Goal: Task Accomplishment & Management: Manage account settings

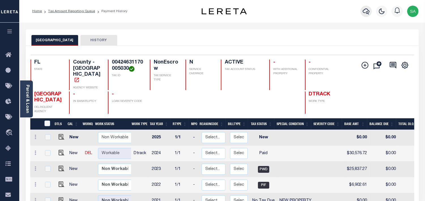
click at [363, 11] on icon "button" at bounding box center [365, 11] width 7 height 7
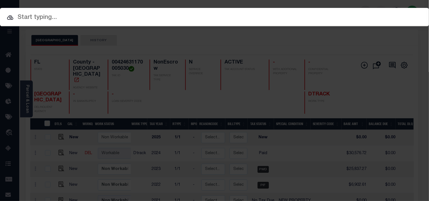
click at [354, 26] on div "Include Loans TBM Customers Borrowers Payments (Lender Non-Disb) Payments (Lend…" at bounding box center [214, 31] width 429 height 10
paste input "07178000836-00101"
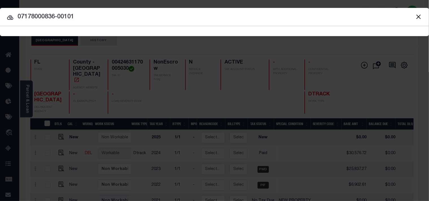
type input "07178000836-00101"
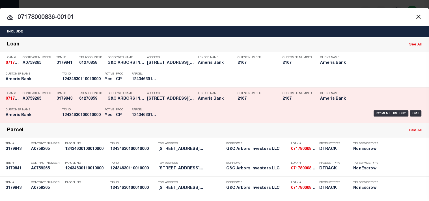
click at [168, 115] on div "Payment History OMS" at bounding box center [295, 114] width 258 height 16
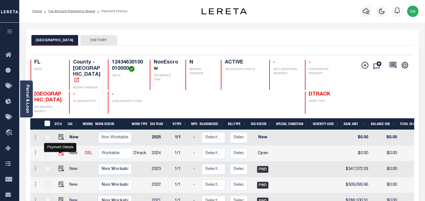
click at [60, 154] on img "" at bounding box center [62, 153] width 6 height 6
checkbox input "true"
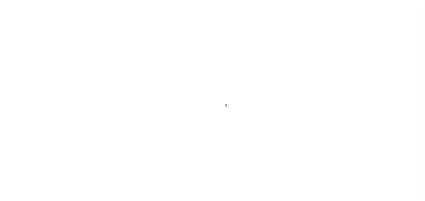
select select "OP2"
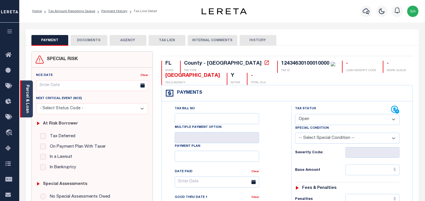
click at [27, 100] on link "Parcel & Loan" at bounding box center [27, 99] width 4 height 29
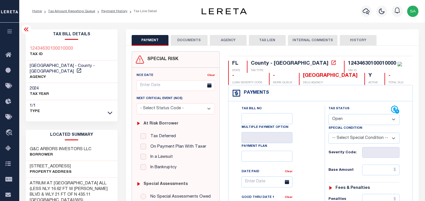
click at [186, 37] on button "DOCUMENTS" at bounding box center [189, 40] width 37 height 11
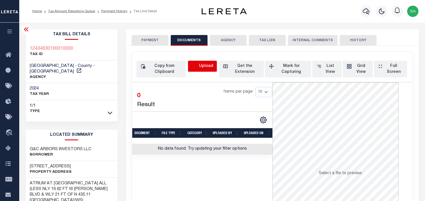
click at [195, 68] on icon "button" at bounding box center [195, 66] width 6 height 6
select select "POP"
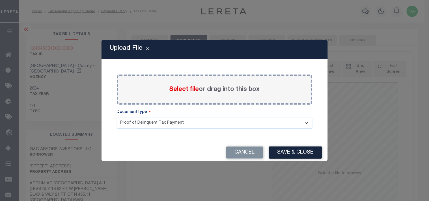
click at [191, 87] on span "Select file" at bounding box center [184, 90] width 30 height 6
click at [0, 0] on input "Select file or drag into this box" at bounding box center [0, 0] width 0 height 0
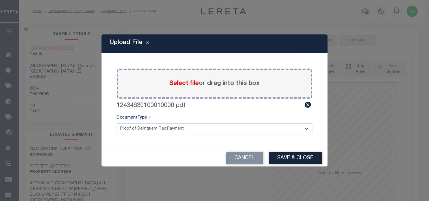
click at [285, 152] on div "Cancel Save & Close" at bounding box center [215, 158] width 226 height 17
click at [287, 156] on button "Save & Close" at bounding box center [295, 158] width 53 height 12
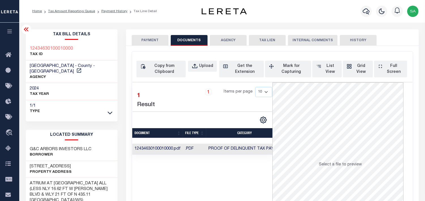
click at [154, 34] on div "PAYMENT DOCUMENTS AGENCY DELINQUENT PAYEE TAX LIEN" at bounding box center [272, 37] width 292 height 16
click at [156, 38] on button "PAYMENT" at bounding box center [150, 40] width 37 height 11
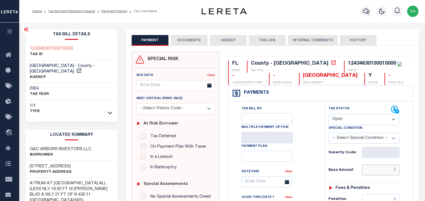
drag, startPoint x: 377, startPoint y: 169, endPoint x: 331, endPoint y: 150, distance: 49.6
click at [377, 169] on input "text" at bounding box center [380, 170] width 37 height 11
paste input "344,553.36"
type input "$344,553.36"
type input "10/01/2025"
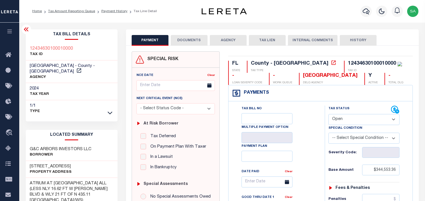
drag, startPoint x: 351, startPoint y: 120, endPoint x: 350, endPoint y: 125, distance: 4.9
click at [351, 120] on select "- Select Status Code - Open Due/Unpaid Paid Incomplete No Tax Due Internal Refu…" at bounding box center [363, 119] width 71 height 11
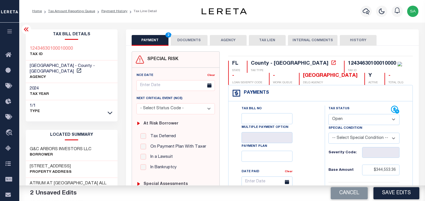
select select "PYD"
click at [328, 115] on select "- Select Status Code - Open Due/Unpaid Paid Incomplete No Tax Due Internal Refu…" at bounding box center [363, 119] width 71 height 11
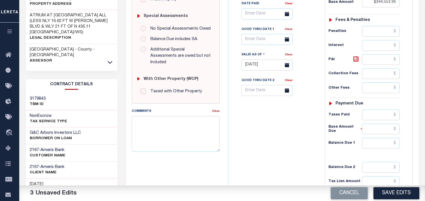
scroll to position [226, 0]
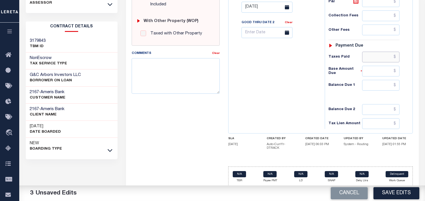
click at [380, 55] on input "text" at bounding box center [380, 57] width 37 height 11
paste input "330,771.23"
type input "$330,771.23"
click at [378, 89] on input "text" at bounding box center [380, 85] width 37 height 11
type input "$0.00"
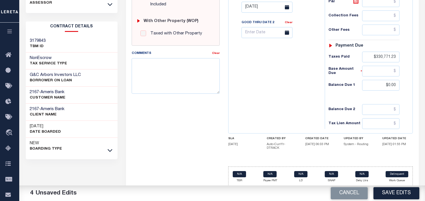
click at [320, 94] on div "Tax Bill No Multiple Payment Option Payment Plan Clear" at bounding box center [275, 4] width 91 height 250
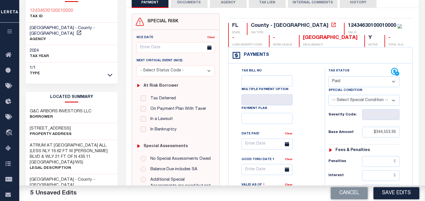
scroll to position [0, 0]
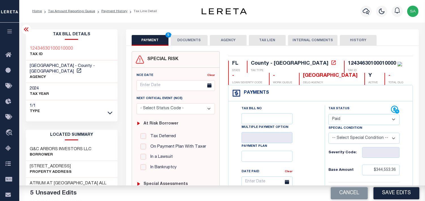
click at [196, 38] on button "DOCUMENTS" at bounding box center [189, 40] width 37 height 11
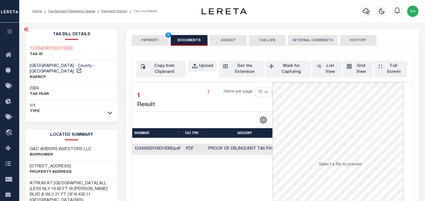
click at [153, 41] on button "PAYMENT 5" at bounding box center [150, 40] width 37 height 11
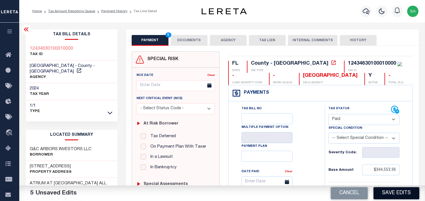
click at [395, 196] on button "Save Edits" at bounding box center [396, 194] width 46 height 12
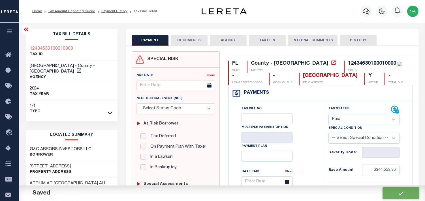
checkbox input "false"
type input "$344,553.36"
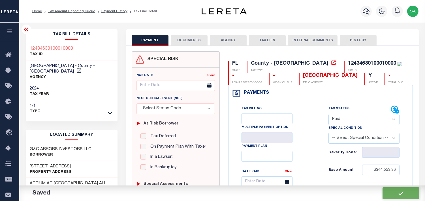
type input "$330,771.23"
type input "$0"
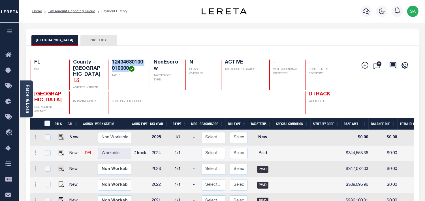
drag, startPoint x: 127, startPoint y: 67, endPoint x: 109, endPoint y: 64, distance: 18.3
click at [109, 64] on div "12434630100010000 TAX ID" at bounding box center [125, 75] width 35 height 31
copy h4 "12434630100010000"
click at [365, 12] on icon "button" at bounding box center [365, 11] width 7 height 7
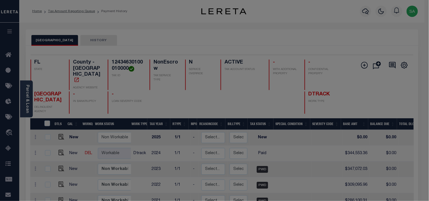
click at [0, 0] on div "Include Loans TBM Customers Borrowers Payments (Lender Non-Disb) Payments (Lend…" at bounding box center [0, 0] width 0 height 0
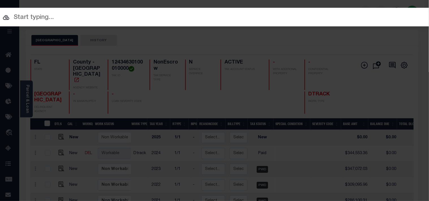
paste input "07178000836-00101"
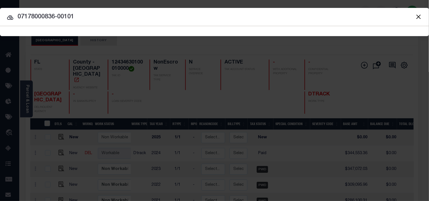
type input "07178000836-00101"
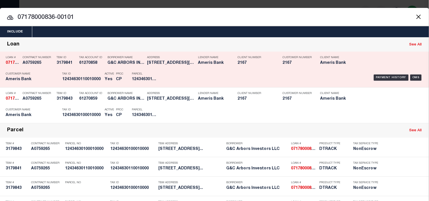
click at [156, 74] on p "Parcel" at bounding box center [144, 73] width 25 height 3
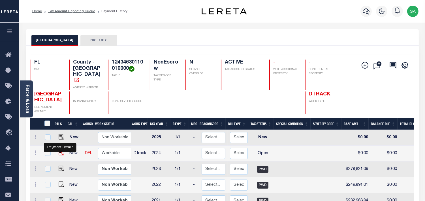
click at [60, 153] on img "" at bounding box center [62, 153] width 6 height 6
checkbox input "true"
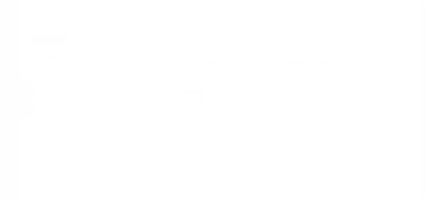
select select "OP2"
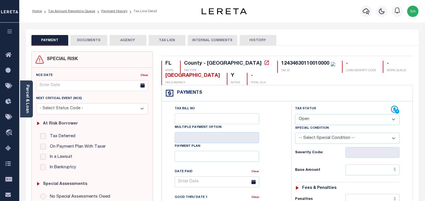
click at [90, 38] on button "DOCUMENTS" at bounding box center [88, 40] width 37 height 11
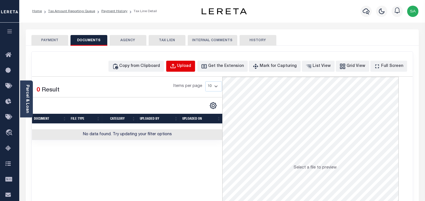
click at [188, 65] on div "Upload" at bounding box center [184, 66] width 14 height 6
select select "POP"
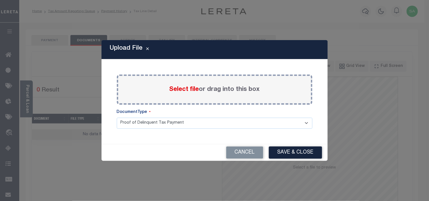
click at [187, 91] on span "Select file" at bounding box center [184, 90] width 30 height 6
click at [0, 0] on input "Select file or drag into this box" at bounding box center [0, 0] width 0 height 0
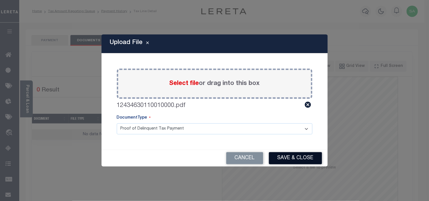
click at [288, 159] on button "Save & Close" at bounding box center [295, 158] width 53 height 12
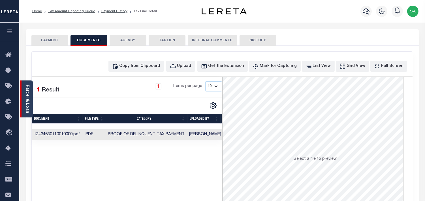
click at [28, 93] on link "Parcel & Loan" at bounding box center [27, 99] width 4 height 29
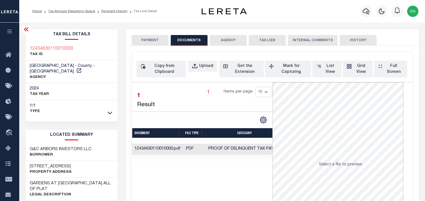
click at [154, 42] on button "PAYMENT" at bounding box center [150, 40] width 37 height 11
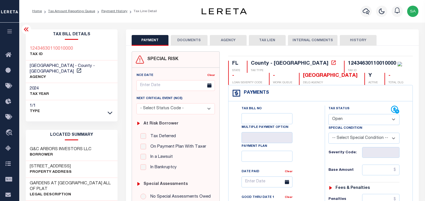
click at [344, 122] on select "- Select Status Code - Open Due/Unpaid Paid Incomplete No Tax Due Internal Refu…" at bounding box center [363, 119] width 71 height 11
select select "PYD"
click at [328, 115] on select "- Select Status Code - Open Due/Unpaid Paid Incomplete No Tax Due Internal Refu…" at bounding box center [363, 119] width 71 height 11
type input "10/01/2025"
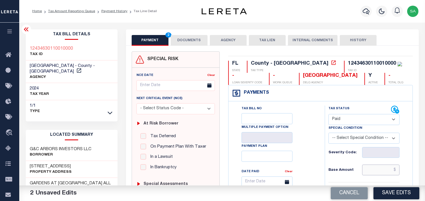
drag, startPoint x: 387, startPoint y: 175, endPoint x: 349, endPoint y: 169, distance: 38.1
click at [387, 175] on input "text" at bounding box center [380, 170] width 37 height 11
paste input "288,304.02"
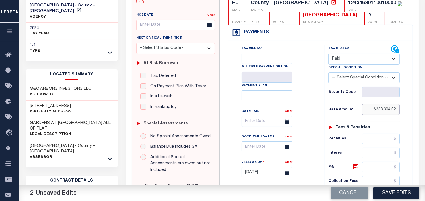
scroll to position [157, 0]
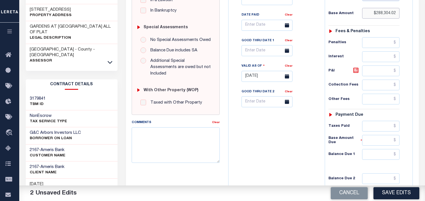
type input "$288,304.02"
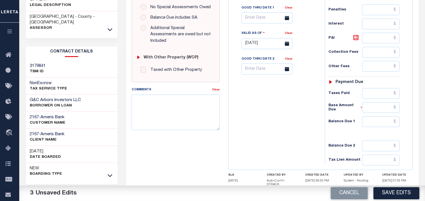
scroll to position [226, 0]
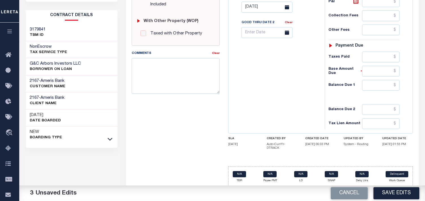
click at [371, 51] on div "Tax Status Status - Select Status Code -" at bounding box center [365, 4] width 82 height 250
drag, startPoint x: 374, startPoint y: 56, endPoint x: 352, endPoint y: 63, distance: 22.6
click at [374, 56] on input "text" at bounding box center [380, 57] width 37 height 11
paste input "276,771.86"
type input "$276,771.86"
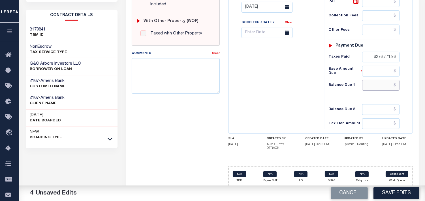
click at [379, 83] on input "text" at bounding box center [380, 85] width 37 height 11
type input "$0.00"
click at [290, 88] on div "Tax Bill No Multiple Payment Option Payment Plan Clear" at bounding box center [275, 4] width 91 height 250
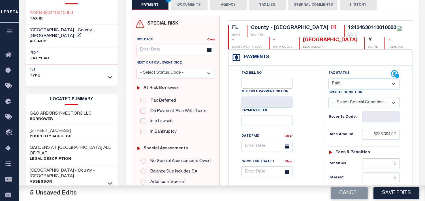
scroll to position [0, 0]
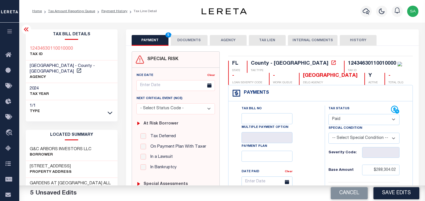
click at [184, 37] on button "DOCUMENTS" at bounding box center [189, 40] width 37 height 11
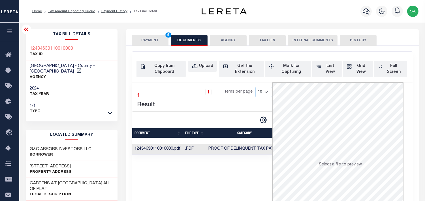
click at [148, 40] on button "PAYMENT 5" at bounding box center [150, 40] width 37 height 11
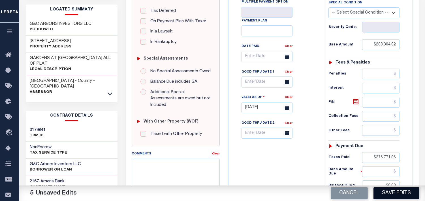
click at [385, 192] on button "Save Edits" at bounding box center [396, 194] width 46 height 12
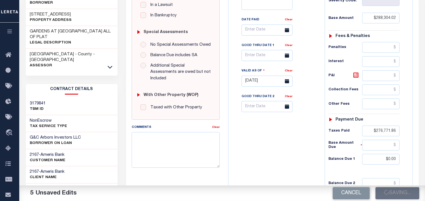
scroll to position [188, 0]
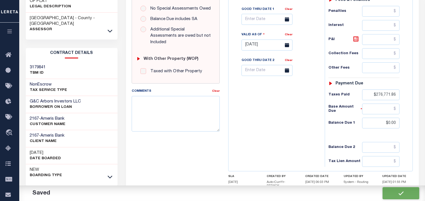
checkbox input "false"
type input "$288,304.02"
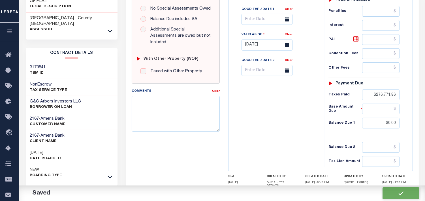
type input "$276,771.86"
type input "$0"
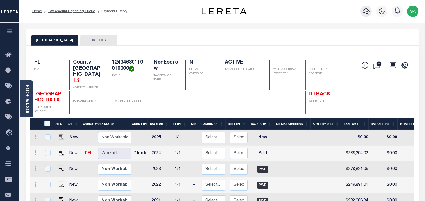
click at [365, 13] on icon "button" at bounding box center [365, 11] width 7 height 7
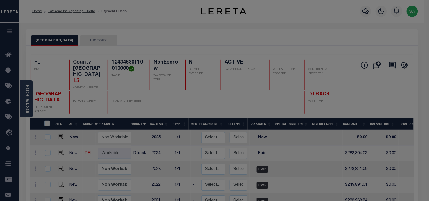
click at [0, 0] on div "Include Loans TBM Customers Borrowers Payments (Lender Non-Disb) Payments (Lend…" at bounding box center [0, 0] width 0 height 0
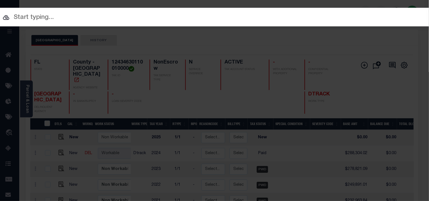
paste input "07178000835-00101"
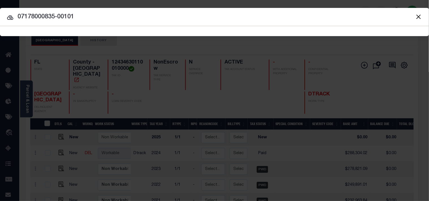
type input "07178000835-00101"
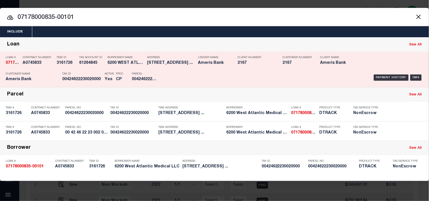
click at [166, 63] on h5 "6200 Atlantic Ave Delray Beach ..." at bounding box center [171, 63] width 48 height 5
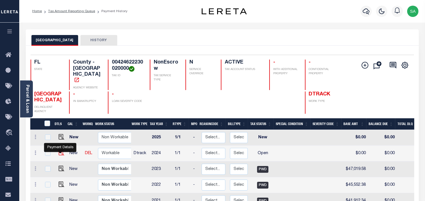
click at [61, 152] on img "" at bounding box center [62, 153] width 6 height 6
checkbox input "true"
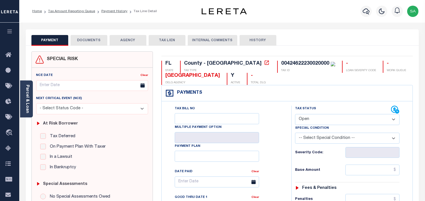
click at [318, 120] on select "- Select Status Code - Open Due/Unpaid Paid Incomplete No Tax Due Internal Refu…" at bounding box center [347, 119] width 104 height 11
select select "PYD"
click at [295, 115] on select "- Select Status Code - Open Due/Unpaid Paid Incomplete No Tax Due Internal Refu…" at bounding box center [347, 119] width 104 height 11
type input "[DATE]"
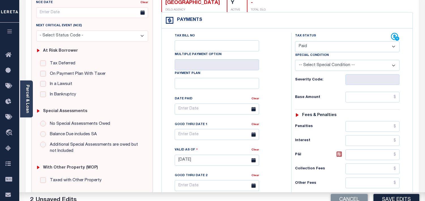
scroll to position [157, 0]
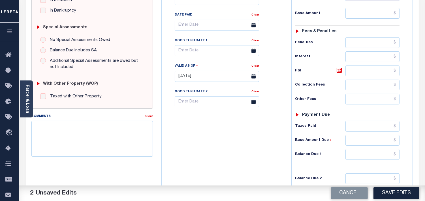
click at [373, 163] on div "Tax Status Status - Select Status Code -" at bounding box center [348, 74] width 115 height 250
drag, startPoint x: 375, startPoint y: 156, endPoint x: 308, endPoint y: 150, distance: 67.8
click at [375, 155] on input "text" at bounding box center [372, 154] width 54 height 11
type input "$0.00"
click at [251, 141] on div "Tax Bill No Multiple Payment Option Payment Plan Clear" at bounding box center [225, 74] width 124 height 250
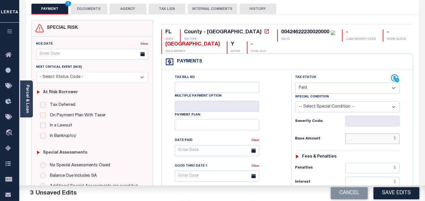
drag, startPoint x: 367, startPoint y: 140, endPoint x: 358, endPoint y: 139, distance: 9.1
click at [367, 139] on input "text" at bounding box center [372, 139] width 54 height 11
paste input "46,575.73"
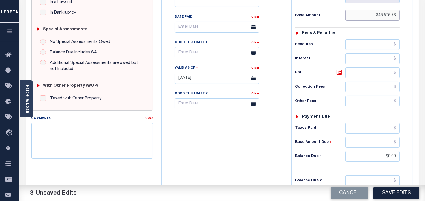
scroll to position [220, 0]
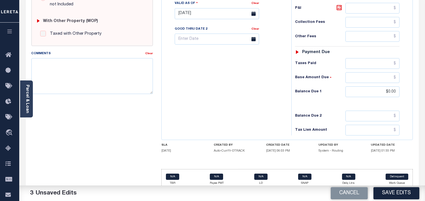
type input "$46,575.73"
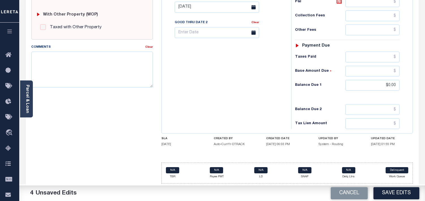
scroll to position [134, 0]
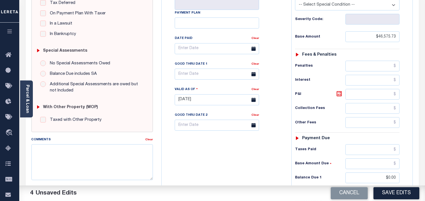
click at [364, 158] on div "Tax Status Status - Select Status Code -" at bounding box center [348, 97] width 115 height 250
drag, startPoint x: 366, startPoint y: 152, endPoint x: 362, endPoint y: 151, distance: 3.4
click at [366, 152] on input "text" at bounding box center [372, 150] width 54 height 11
paste input "44,712.71"
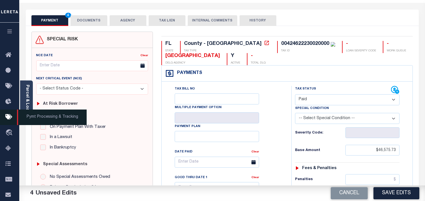
scroll to position [0, 0]
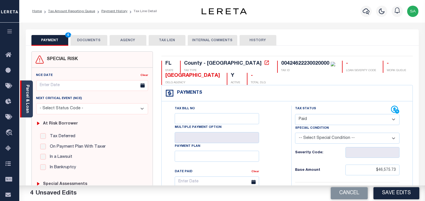
type input "$44,712.71"
click at [28, 104] on link "Parcel & Loan" at bounding box center [27, 99] width 4 height 29
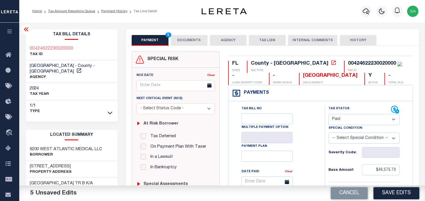
click at [193, 42] on button "DOCUMENTS" at bounding box center [189, 40] width 37 height 11
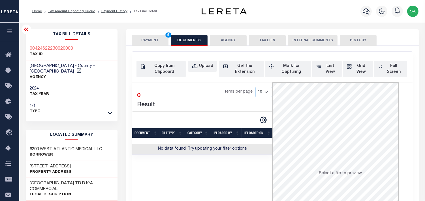
click at [154, 41] on button "PAYMENT 5" at bounding box center [150, 40] width 37 height 11
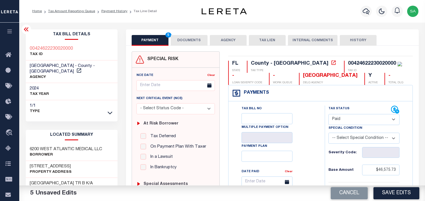
click at [348, 64] on div "00424622230020000" at bounding box center [372, 63] width 48 height 5
copy div "00424622230020000"
click at [188, 44] on button "DOCUMENTS" at bounding box center [189, 40] width 37 height 11
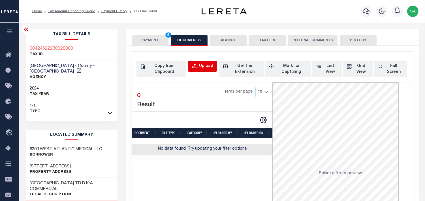
click at [203, 71] on button "Upload" at bounding box center [202, 66] width 29 height 11
select select "POP"
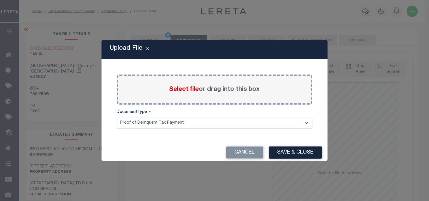
click at [185, 90] on span "Select file" at bounding box center [184, 90] width 30 height 6
click at [0, 0] on input "Select file or drag into this box" at bounding box center [0, 0] width 0 height 0
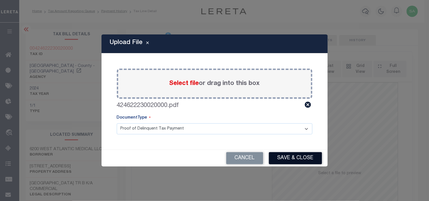
click at [289, 157] on button "Save & Close" at bounding box center [295, 158] width 53 height 12
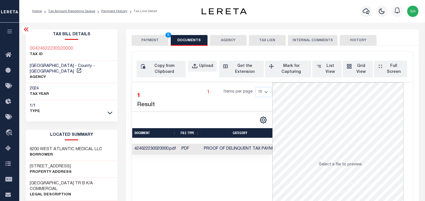
click at [148, 36] on button "PAYMENT 5" at bounding box center [150, 40] width 37 height 11
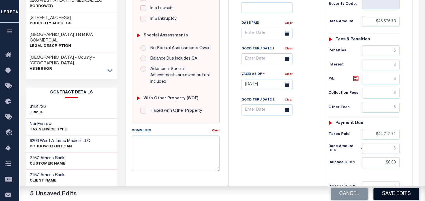
scroll to position [157, 0]
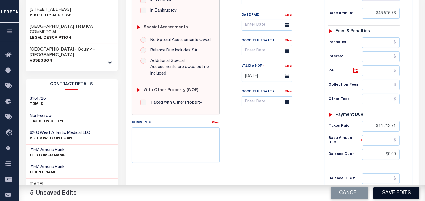
click at [389, 196] on button "Save Edits" at bounding box center [396, 194] width 46 height 12
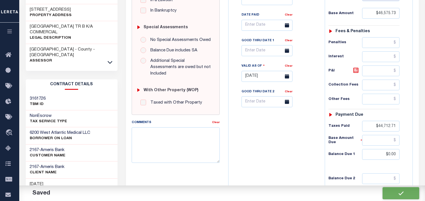
checkbox input "false"
type input "$46,575.73"
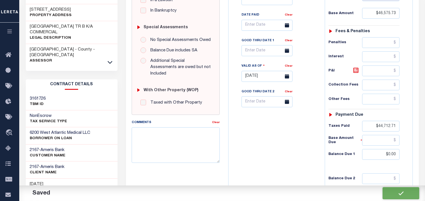
type input "$44,712.71"
type input "$0"
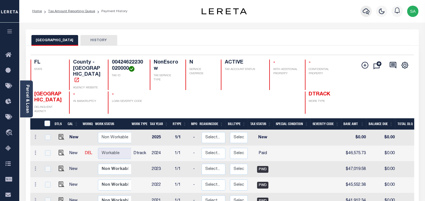
click at [367, 10] on icon "button" at bounding box center [365, 11] width 7 height 7
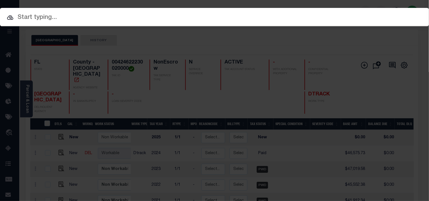
click at [332, 16] on div "Include Loans TBM Customers Borrowers Payments (Lender Non-Disb) Payments (Lend…" at bounding box center [214, 100] width 429 height 201
paste input "07178000536-00101"
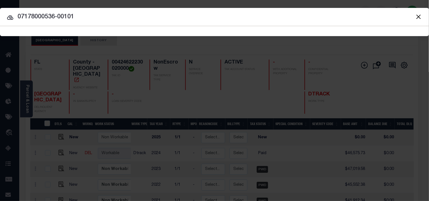
type input "07178000536-00101"
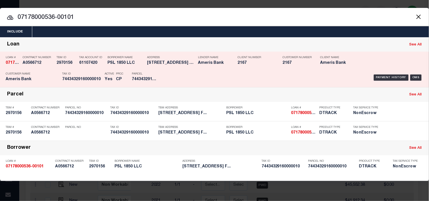
click at [122, 67] on div "Borrower Name PSL 1850 LLC" at bounding box center [125, 61] width 37 height 16
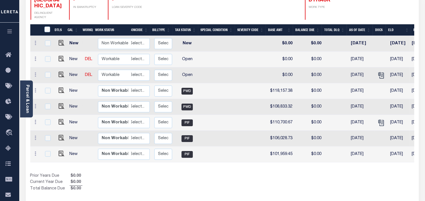
scroll to position [0, 98]
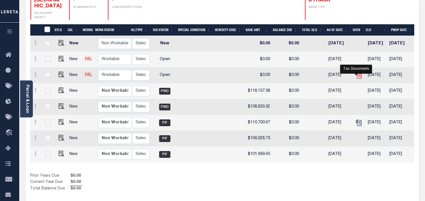
click at [357, 74] on icon "" at bounding box center [358, 75] width 7 height 7
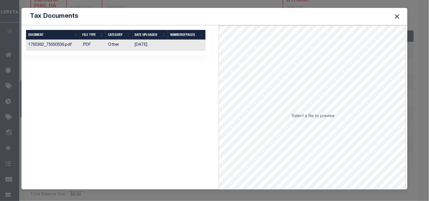
click at [142, 46] on td "[DATE]" at bounding box center [151, 45] width 36 height 11
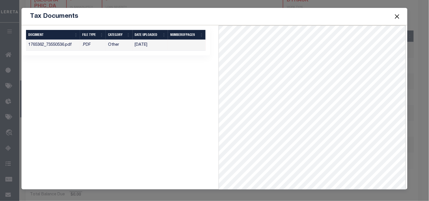
click at [396, 15] on button "Close" at bounding box center [396, 16] width 7 height 7
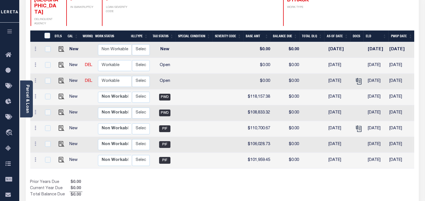
scroll to position [0, 0]
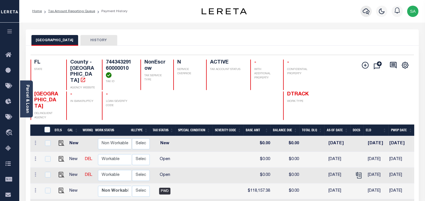
click at [366, 13] on icon "button" at bounding box center [365, 11] width 7 height 7
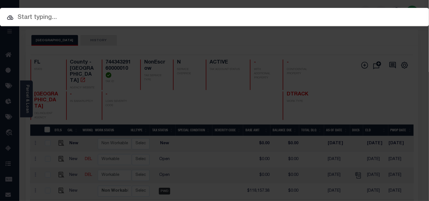
click at [325, 14] on input "text" at bounding box center [214, 18] width 429 height 10
paste input "07178000588-00101"
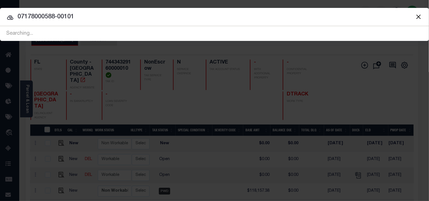
drag, startPoint x: 129, startPoint y: 19, endPoint x: 0, endPoint y: 22, distance: 129.3
click at [0, 22] on div "Include Loans TBM Customers Borrowers Payments (Lender Non-Disb) Payments (Lend…" at bounding box center [214, 24] width 429 height 33
paste input "993252369"
type input "993252369"
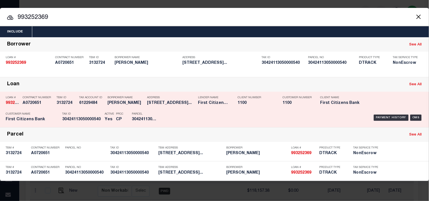
click at [95, 111] on div "Tax ID 30424113050000540" at bounding box center [82, 118] width 40 height 16
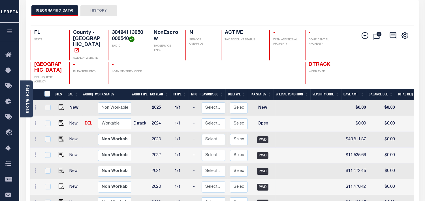
scroll to position [94, 0]
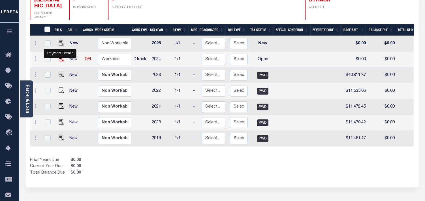
click at [61, 58] on img "" at bounding box center [62, 59] width 6 height 6
checkbox input "true"
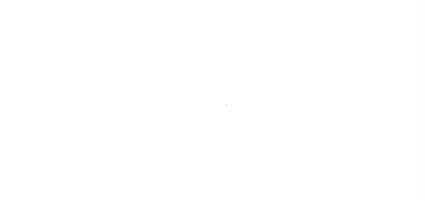
select select "OP2"
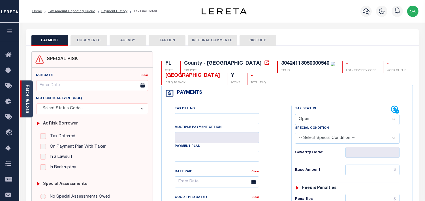
click at [27, 106] on link "Parcel & Loan" at bounding box center [27, 99] width 4 height 29
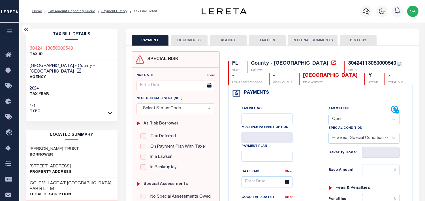
click at [200, 39] on button "DOCUMENTS" at bounding box center [189, 40] width 37 height 11
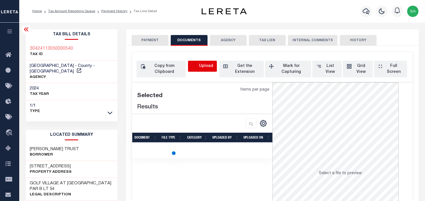
click at [197, 68] on icon "button" at bounding box center [194, 66] width 5 height 5
select select "POP"
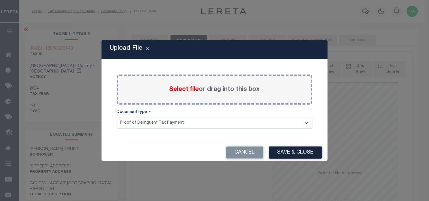
click at [182, 92] on span "Select file" at bounding box center [184, 90] width 30 height 6
click at [0, 0] on input "Select file or drag into this box" at bounding box center [0, 0] width 0 height 0
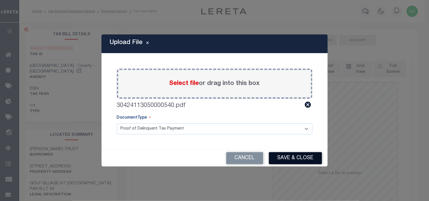
click at [278, 161] on button "Save & Close" at bounding box center [295, 158] width 53 height 12
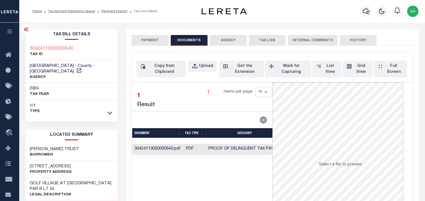
click at [160, 43] on button "PAYMENT" at bounding box center [150, 40] width 37 height 11
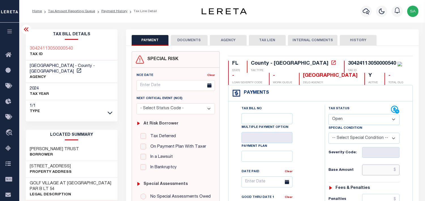
click at [375, 170] on input "text" at bounding box center [380, 170] width 37 height 11
paste input "39,752.06"
type input "$39,752.06"
type input "10/01/2025"
click at [337, 122] on select "- Select Status Code - Open Due/Unpaid Paid Incomplete No Tax Due Internal Refu…" at bounding box center [363, 119] width 71 height 11
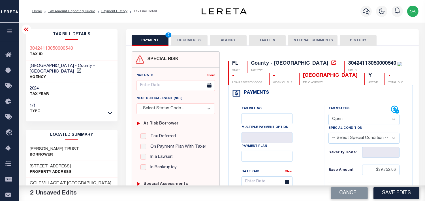
select select "PYD"
click at [328, 115] on select "- Select Status Code - Open Due/Unpaid Paid Incomplete No Tax Due Internal Refu…" at bounding box center [363, 119] width 71 height 11
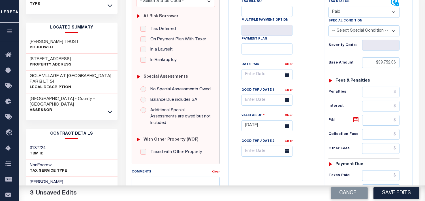
scroll to position [157, 0]
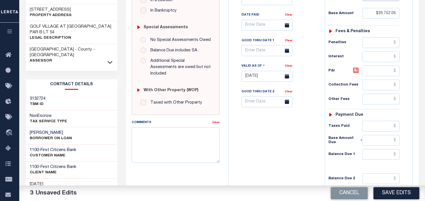
click at [374, 133] on div "Tax Status Status - Select Status Code -" at bounding box center [365, 74] width 82 height 250
click at [375, 129] on input "text" at bounding box center [380, 126] width 37 height 11
paste input "38,161.98"
type input "$38,161.98"
drag, startPoint x: 339, startPoint y: 142, endPoint x: 378, endPoint y: 156, distance: 41.3
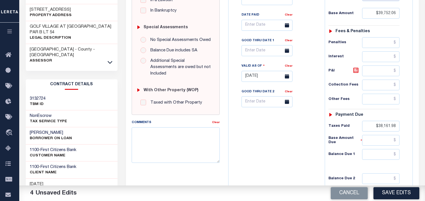
click at [340, 142] on h6 "Base Amount Due" at bounding box center [345, 140] width 34 height 9
click at [383, 158] on input "text" at bounding box center [380, 154] width 37 height 11
type input "$0.00"
click at [254, 146] on div "Tax Bill No Multiple Payment Option Payment Plan Clear" at bounding box center [275, 74] width 91 height 250
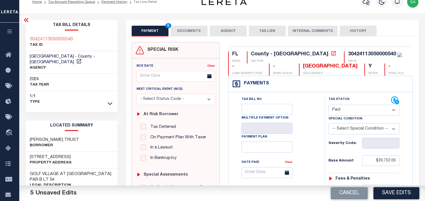
scroll to position [0, 0]
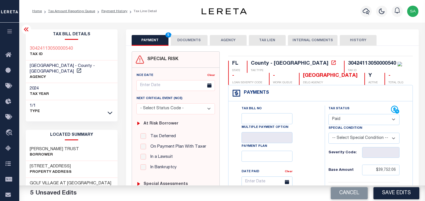
click at [187, 44] on button "DOCUMENTS" at bounding box center [189, 40] width 37 height 11
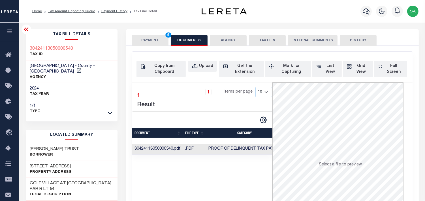
click at [138, 39] on button "PAYMENT 5" at bounding box center [150, 40] width 37 height 11
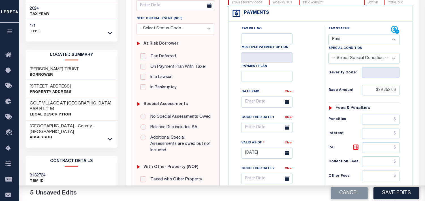
scroll to position [126, 0]
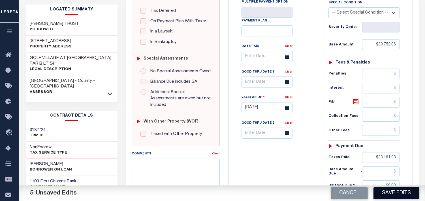
click at [389, 196] on button "Save Edits" at bounding box center [396, 194] width 46 height 12
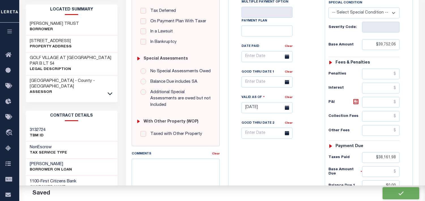
checkbox input "false"
type input "$39,752.06"
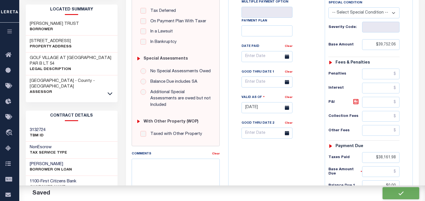
type input "$38,161.98"
type input "$0"
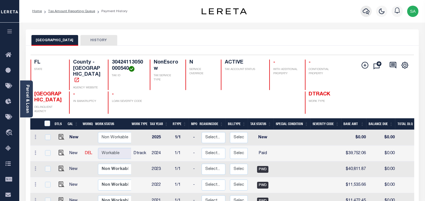
click at [362, 13] on button "button" at bounding box center [365, 11] width 11 height 11
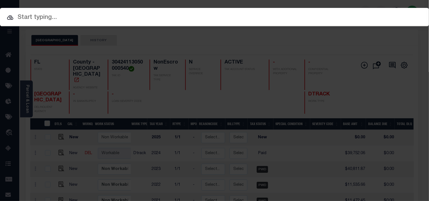
click at [354, 26] on div "Include Loans TBM Customers Borrowers Payments (Lender Non-Disb) Payments (Lend…" at bounding box center [214, 31] width 429 height 10
paste input "0000606-15"
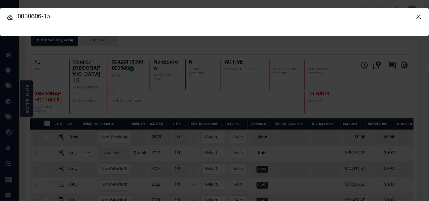
type input "0000606-15"
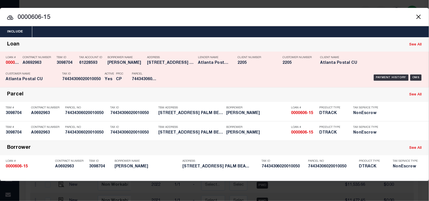
click at [119, 67] on div "Borrower Name DEBRA SCOTT" at bounding box center [125, 61] width 37 height 16
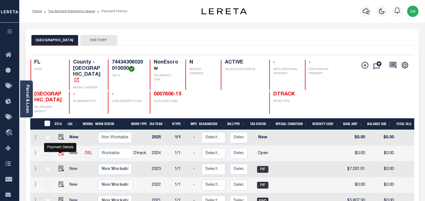
click at [62, 151] on img "" at bounding box center [62, 153] width 6 height 6
checkbox input "true"
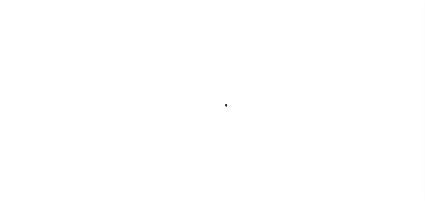
checkbox input "false"
type input "[DATE]"
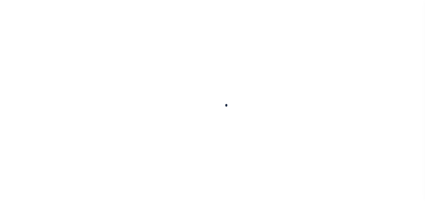
select select "OP2"
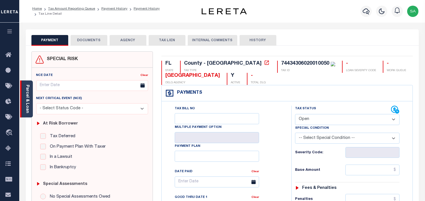
click at [27, 100] on link "Parcel & Loan" at bounding box center [27, 99] width 4 height 29
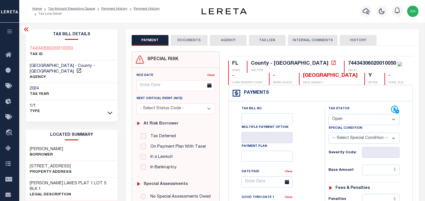
click at [191, 35] on button "DOCUMENTS" at bounding box center [189, 40] width 37 height 11
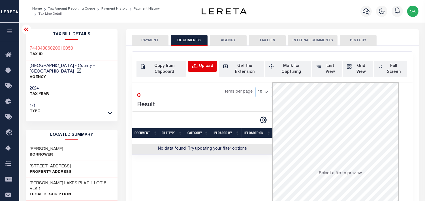
click at [207, 63] on div "Upload" at bounding box center [206, 66] width 14 height 6
select select "POP"
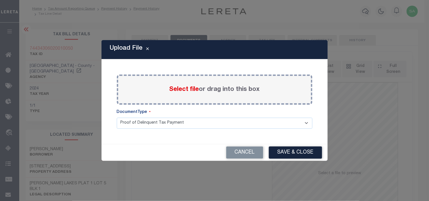
click at [192, 88] on span "Select file" at bounding box center [184, 90] width 30 height 6
click at [0, 0] on input "Select file or drag into this box" at bounding box center [0, 0] width 0 height 0
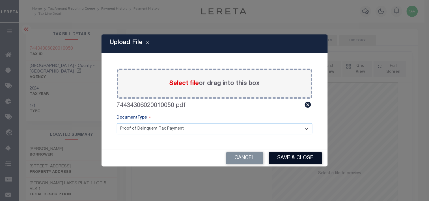
click at [290, 156] on button "Save & Close" at bounding box center [295, 158] width 53 height 12
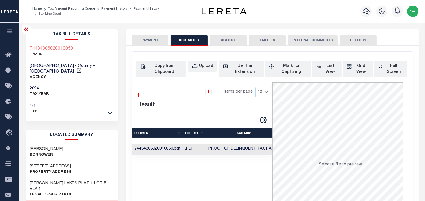
click at [144, 40] on button "PAYMENT" at bounding box center [150, 40] width 37 height 11
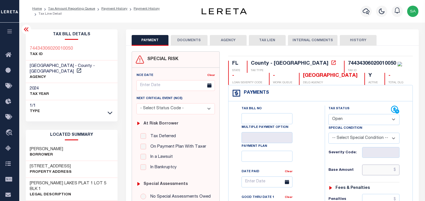
drag, startPoint x: 373, startPoint y: 171, endPoint x: 362, endPoint y: 168, distance: 10.5
click at [373, 171] on input "text" at bounding box center [380, 170] width 37 height 11
paste input "7,564.54"
type input "$7,564.54"
click at [340, 119] on select "- Select Status Code - Open Due/Unpaid Paid Incomplete No Tax Due Internal Refu…" at bounding box center [363, 119] width 71 height 11
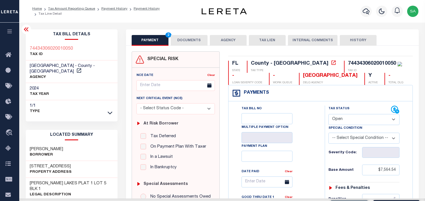
type input "[DATE]"
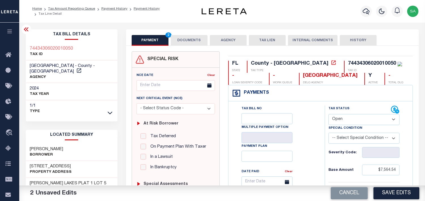
select select "PYD"
click at [328, 115] on select "- Select Status Code - Open Due/Unpaid Paid Incomplete No Tax Due Internal Refu…" at bounding box center [363, 119] width 71 height 11
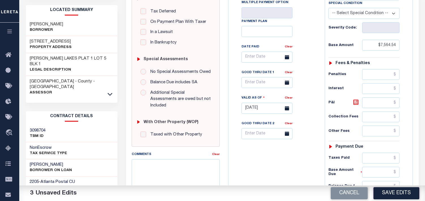
scroll to position [157, 0]
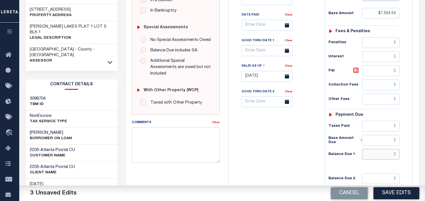
click at [381, 158] on input "text" at bounding box center [380, 154] width 37 height 11
type input "$0.00"
click at [291, 147] on div "Tax Bill No Multiple Payment Option Payment Plan Clear" at bounding box center [275, 74] width 91 height 250
click at [405, 198] on button "Save Edits" at bounding box center [396, 194] width 46 height 12
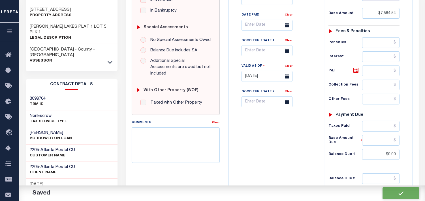
checkbox input "false"
type input "$7,564.54"
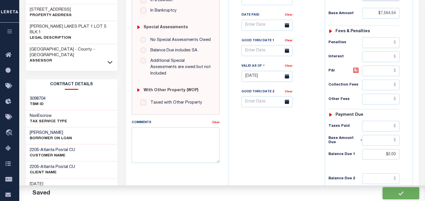
type input "$0"
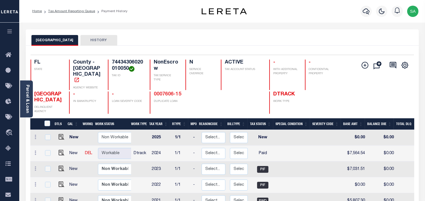
click at [167, 92] on link "0007606-15" at bounding box center [167, 94] width 27 height 5
click at [61, 151] on img "" at bounding box center [62, 153] width 6 height 6
checkbox input "true"
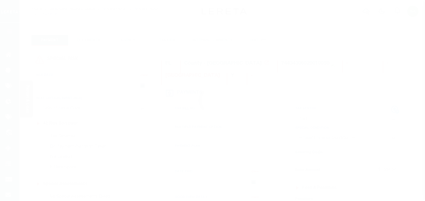
select select "PYD"
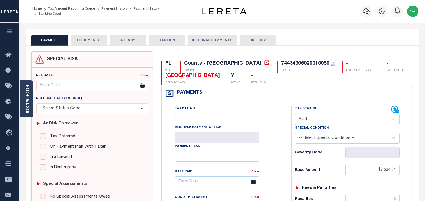
click at [94, 42] on button "DOCUMENTS" at bounding box center [88, 40] width 37 height 11
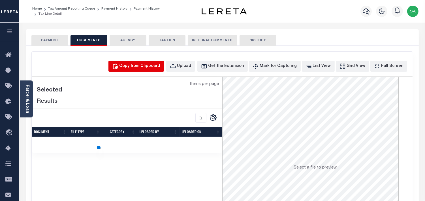
click at [159, 67] on div "Copy from Clipboard" at bounding box center [139, 66] width 41 height 6
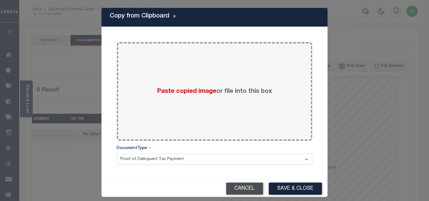
click at [239, 185] on button "Cancel" at bounding box center [244, 189] width 37 height 12
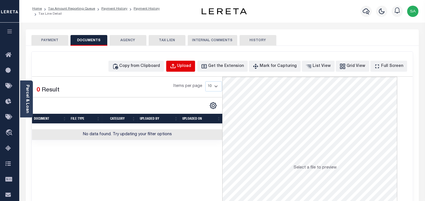
click at [181, 61] on button "Upload" at bounding box center [180, 66] width 29 height 11
select select "POP"
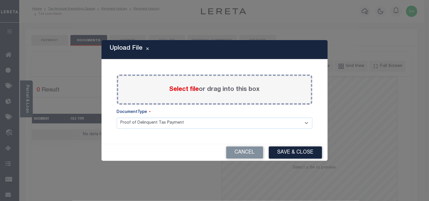
click at [177, 91] on span "Select file" at bounding box center [184, 90] width 30 height 6
click at [0, 0] on input "Select file or drag into this box" at bounding box center [0, 0] width 0 height 0
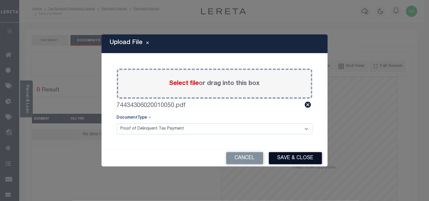
click at [292, 156] on button "Save & Close" at bounding box center [295, 158] width 53 height 12
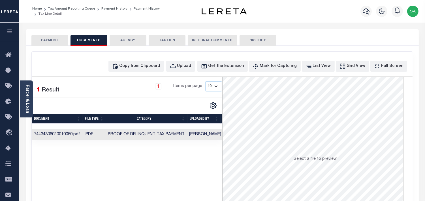
click at [52, 37] on button "PAYMENT" at bounding box center [49, 40] width 37 height 11
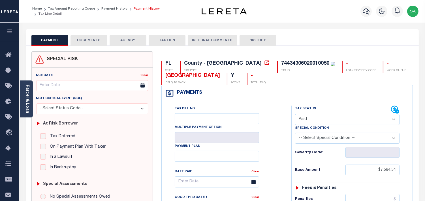
click at [150, 9] on link "Payment History" at bounding box center [147, 8] width 26 height 3
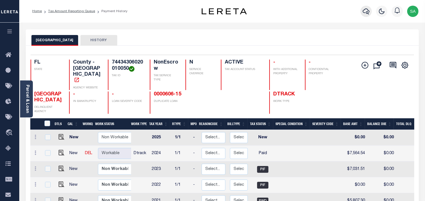
click at [369, 9] on icon "button" at bounding box center [365, 11] width 7 height 7
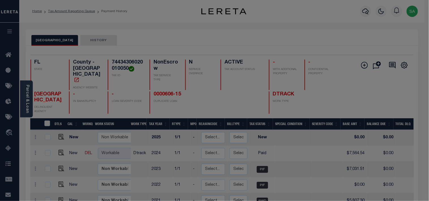
click at [0, 0] on div "Include Loans TBM Customers Borrowers Payments (Lender Non-Disb) Payments (Lend…" at bounding box center [0, 0] width 0 height 0
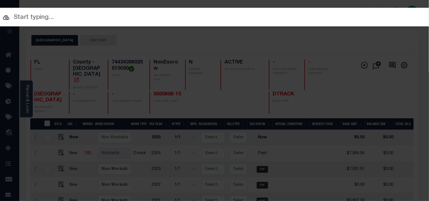
paste input "8770-10"
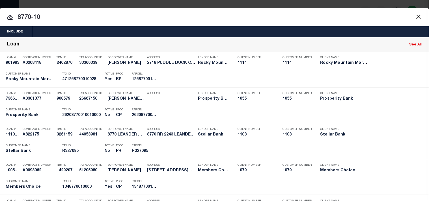
click at [4, 16] on input "8770-10" at bounding box center [214, 18] width 429 height 10
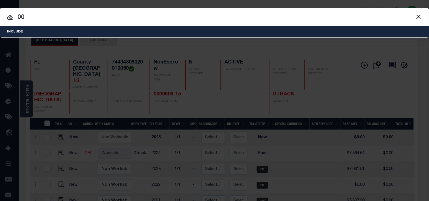
paste input "424727380000630"
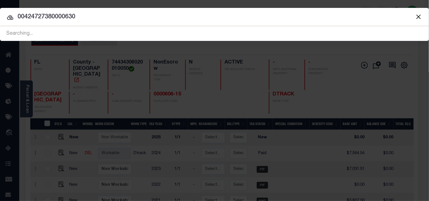
type input "00424727380000630"
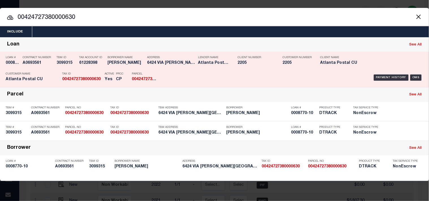
click at [189, 67] on div "Address 6424 VIA ROSA BOCA RATON FL 33..." at bounding box center [171, 61] width 48 height 16
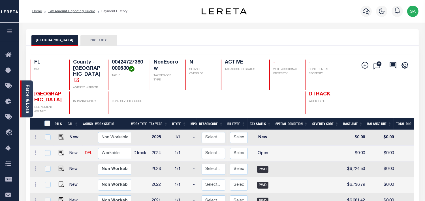
click at [28, 100] on link "Parcel & Loan" at bounding box center [27, 99] width 4 height 29
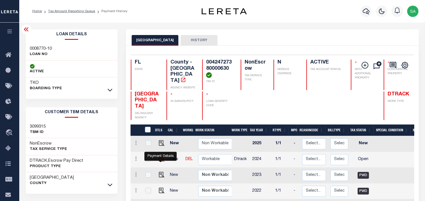
click at [159, 160] on img "" at bounding box center [162, 159] width 6 height 6
checkbox input "true"
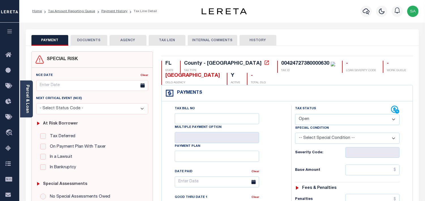
drag, startPoint x: 306, startPoint y: 116, endPoint x: 307, endPoint y: 124, distance: 8.6
click at [306, 117] on select "- Select Status Code - Open Due/Unpaid Paid Incomplete No Tax Due Internal Refu…" at bounding box center [347, 119] width 104 height 11
select select "PYD"
click at [295, 115] on select "- Select Status Code - Open Due/Unpaid Paid Incomplete No Tax Due Internal Refu…" at bounding box center [347, 119] width 104 height 11
type input "[DATE]"
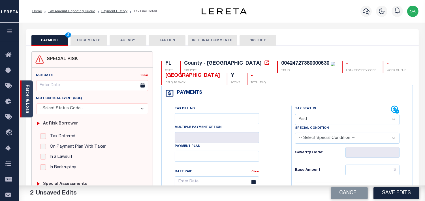
click at [27, 107] on link "Parcel & Loan" at bounding box center [27, 99] width 4 height 29
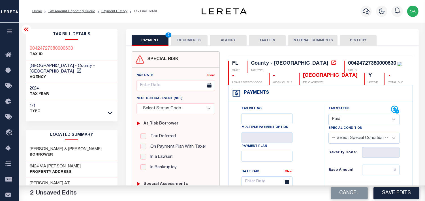
click at [186, 41] on button "DOCUMENTS" at bounding box center [189, 40] width 37 height 11
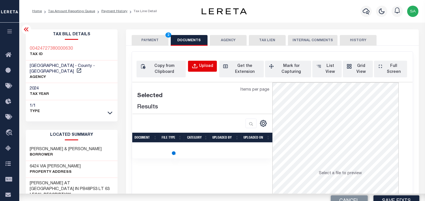
click at [191, 65] on button "Upload" at bounding box center [202, 66] width 29 height 11
select select "POP"
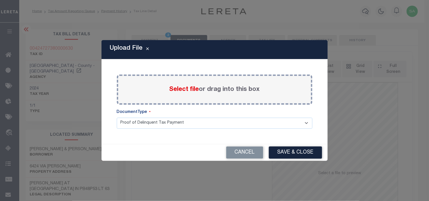
click at [182, 90] on span "Select file" at bounding box center [184, 90] width 30 height 6
click at [0, 0] on input "Select file or drag into this box" at bounding box center [0, 0] width 0 height 0
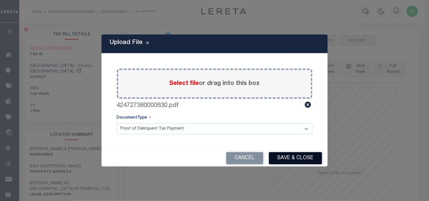
click at [286, 156] on button "Save & Close" at bounding box center [295, 158] width 53 height 12
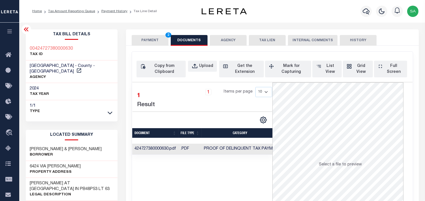
click at [152, 38] on button "PAYMENT 2" at bounding box center [150, 40] width 37 height 11
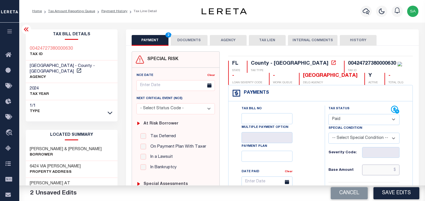
click at [377, 172] on input "text" at bounding box center [380, 170] width 37 height 11
paste input "6,896.80"
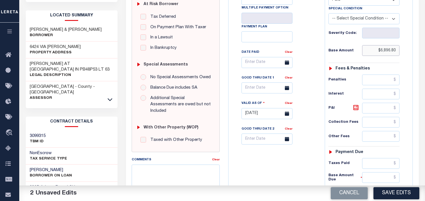
scroll to position [188, 0]
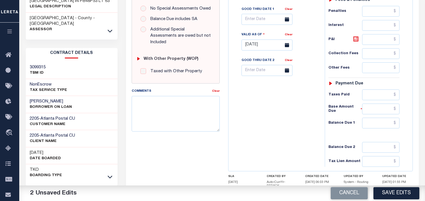
type input "$6,896.80"
click at [379, 100] on input "text" at bounding box center [380, 95] width 37 height 11
paste input "6,620.93"
type input "$6,620.93"
click at [396, 134] on div "Tax Status Status - Select Status Code -" at bounding box center [365, 42] width 82 height 250
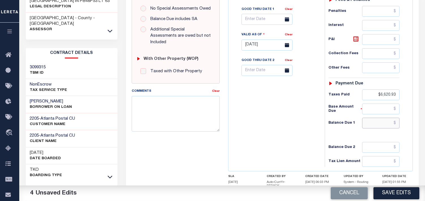
click at [391, 125] on input "text" at bounding box center [380, 123] width 37 height 11
type input "$0.00"
click at [301, 119] on div "Tax Bill No Multiple Payment Option Payment Plan Clear" at bounding box center [275, 42] width 91 height 250
click at [389, 194] on button "Save Edits" at bounding box center [396, 194] width 46 height 12
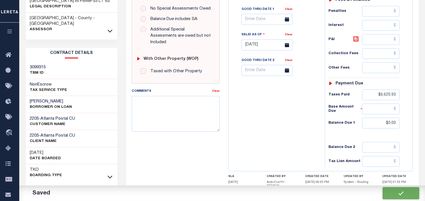
checkbox input "false"
type input "$6,896.8"
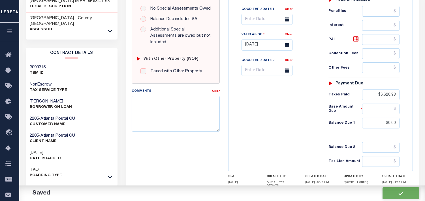
type input "$6,620.93"
type input "$0"
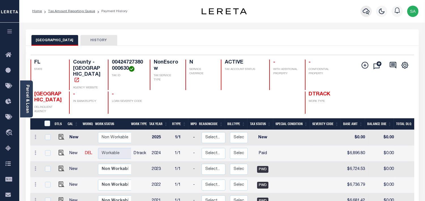
click at [365, 11] on icon "button" at bounding box center [365, 11] width 7 height 7
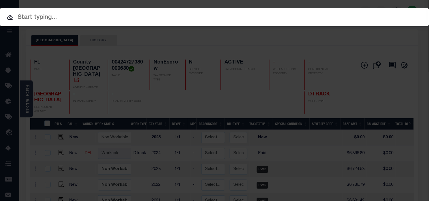
click at [336, 13] on div "Include Loans TBM Customers Borrowers Payments (Lender Non-Disb) Payments (Lend…" at bounding box center [214, 100] width 429 height 201
paste input "0014846-03"
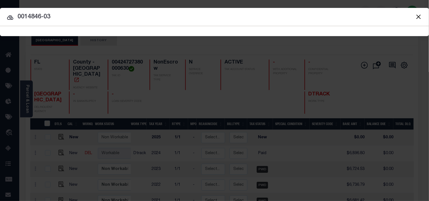
type input "0014846-03"
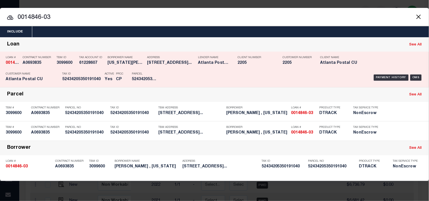
click at [99, 68] on div "Tax Account ID 61228607" at bounding box center [91, 61] width 25 height 16
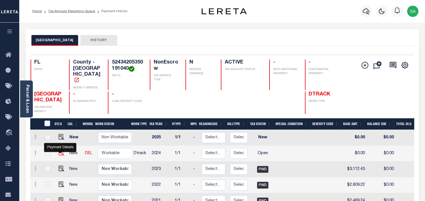
click at [62, 152] on img "" at bounding box center [62, 153] width 6 height 6
checkbox input "true"
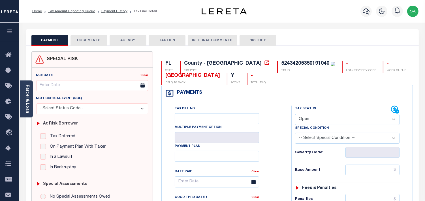
drag, startPoint x: 314, startPoint y: 119, endPoint x: 314, endPoint y: 123, distance: 4.2
click at [314, 119] on select "- Select Status Code - Open Due/Unpaid Paid Incomplete No Tax Due Internal Refu…" at bounding box center [347, 119] width 104 height 11
select select "PYD"
click at [295, 115] on select "- Select Status Code - Open Due/Unpaid Paid Incomplete No Tax Due Internal Refu…" at bounding box center [347, 119] width 104 height 11
type input "[DATE]"
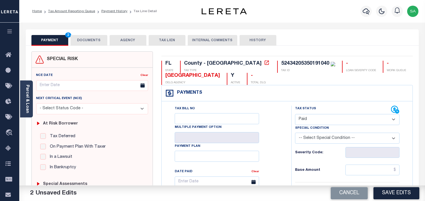
click at [91, 42] on button "DOCUMENTS" at bounding box center [88, 40] width 37 height 11
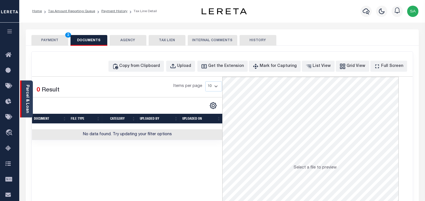
click at [25, 104] on link "Parcel & Loan" at bounding box center [27, 99] width 4 height 29
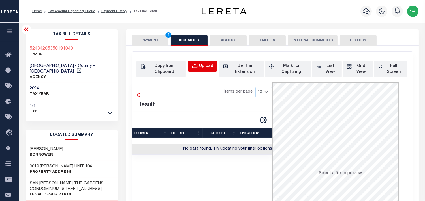
click at [207, 69] on div "Upload" at bounding box center [206, 66] width 14 height 6
select select "POP"
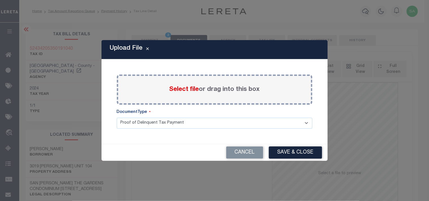
click at [188, 91] on span "Select file" at bounding box center [184, 90] width 30 height 6
click at [0, 0] on input "Select file or drag into this box" at bounding box center [0, 0] width 0 height 0
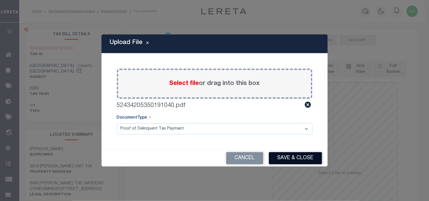
click at [300, 162] on button "Save & Close" at bounding box center [295, 158] width 53 height 12
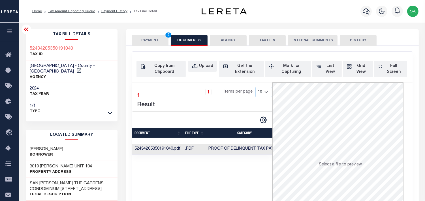
click at [149, 44] on button "PAYMENT 2" at bounding box center [150, 40] width 37 height 11
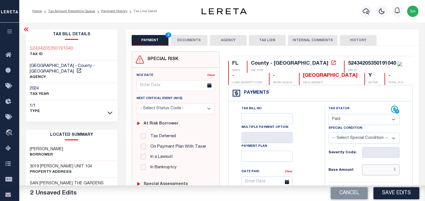
drag, startPoint x: 375, startPoint y: 171, endPoint x: 361, endPoint y: 171, distance: 13.6
click at [375, 171] on input "text" at bounding box center [380, 170] width 37 height 11
paste input "3,372.72"
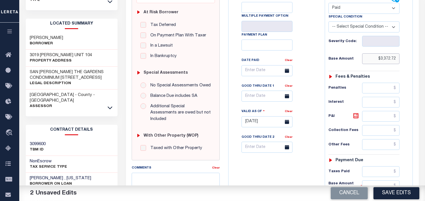
scroll to position [157, 0]
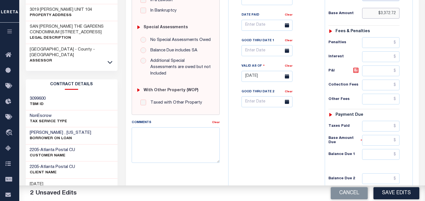
type input "$3,372.72"
drag, startPoint x: 377, startPoint y: 130, endPoint x: 364, endPoint y: 131, distance: 12.5
click at [377, 130] on input "text" at bounding box center [380, 126] width 37 height 11
paste input "3,237.81"
type input "$3,237.81"
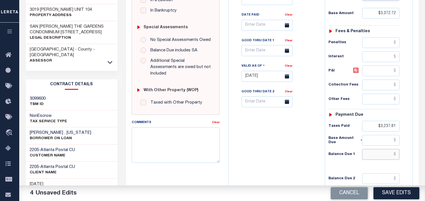
click at [385, 153] on input "text" at bounding box center [380, 154] width 37 height 11
type input "$0.00"
click at [315, 143] on div "Tax Bill No Multiple Payment Option Payment Plan Clear" at bounding box center [275, 74] width 91 height 250
click at [379, 192] on button "Save Edits" at bounding box center [396, 194] width 46 height 12
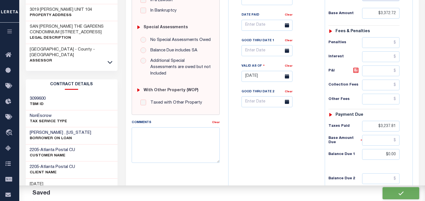
checkbox input "false"
type input "$3,372.72"
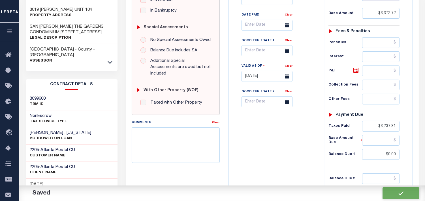
type input "$3,237.81"
type input "$0"
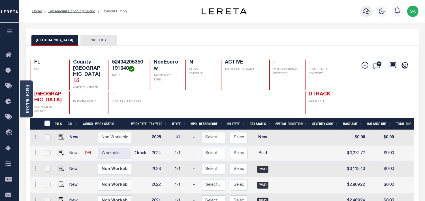
click at [368, 13] on icon "button" at bounding box center [365, 11] width 7 height 7
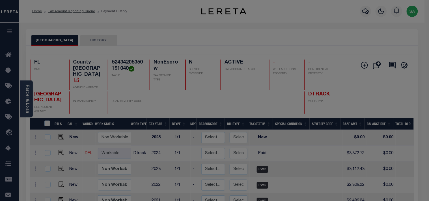
click at [0, 0] on div "Include Loans TBM Customers Borrowers Payments (Lender Non-Disb) Payments (Lend…" at bounding box center [0, 0] width 0 height 0
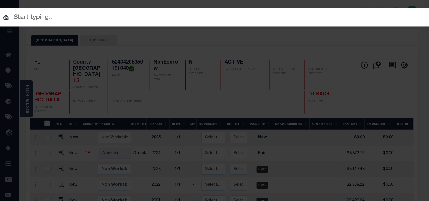
paste input "21983"
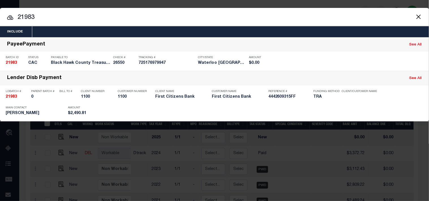
click at [4, 20] on input "21983" at bounding box center [214, 18] width 429 height 10
paste input "424525050004950"
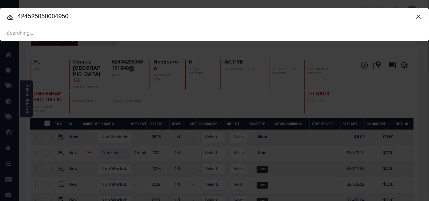
click at [20, 18] on input "424525050004950" at bounding box center [214, 17] width 429 height 10
type input "00424525050004950"
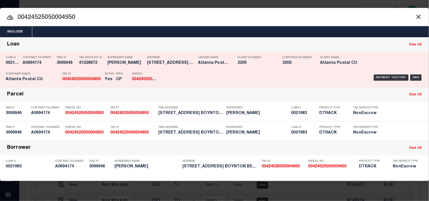
click at [135, 68] on div "Borrower Name GEOFFREY MORSE" at bounding box center [125, 61] width 37 height 16
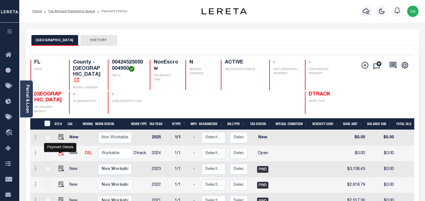
click at [61, 150] on img "" at bounding box center [62, 153] width 6 height 6
checkbox input "true"
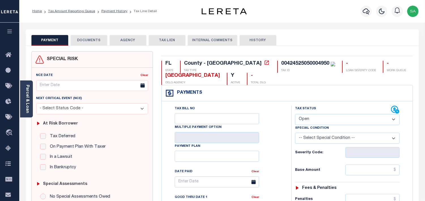
drag, startPoint x: 305, startPoint y: 117, endPoint x: 307, endPoint y: 123, distance: 5.9
click at [305, 117] on select "- Select Status Code - Open Due/Unpaid Paid Incomplete No Tax Due Internal Refu…" at bounding box center [347, 119] width 104 height 11
select select "PYD"
click at [295, 115] on select "- Select Status Code - Open Due/Unpaid Paid Incomplete No Tax Due Internal Refu…" at bounding box center [347, 119] width 104 height 11
type input "[DATE]"
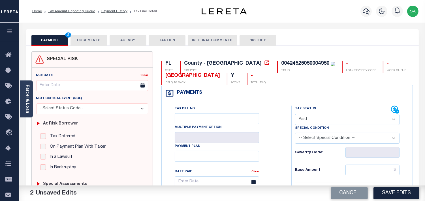
click at [98, 43] on button "DOCUMENTS" at bounding box center [88, 40] width 37 height 11
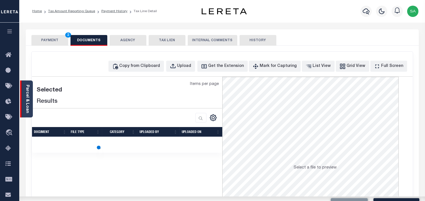
click at [27, 98] on link "Parcel & Loan" at bounding box center [27, 99] width 4 height 29
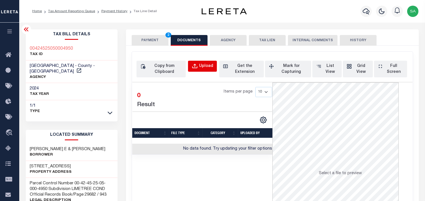
click at [200, 66] on div "Upload" at bounding box center [206, 66] width 14 height 6
select select "POP"
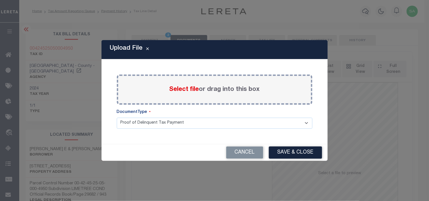
click at [188, 92] on span "Select file" at bounding box center [184, 90] width 30 height 6
click at [0, 0] on input "Select file or drag into this box" at bounding box center [0, 0] width 0 height 0
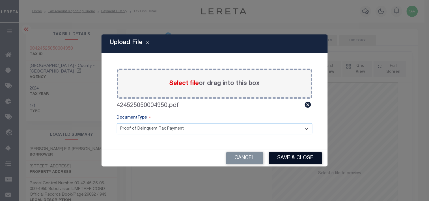
click at [295, 153] on button "Save & Close" at bounding box center [295, 158] width 53 height 12
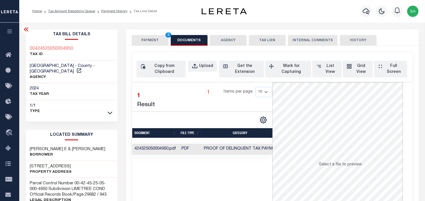
click at [145, 45] on button "PAYMENT 2" at bounding box center [150, 40] width 37 height 11
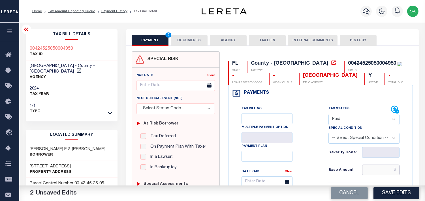
drag, startPoint x: 385, startPoint y: 174, endPoint x: 350, endPoint y: 168, distance: 35.6
click at [385, 174] on input "text" at bounding box center [380, 170] width 37 height 11
paste input "3,334.73"
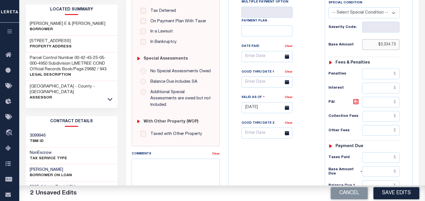
type input "$3,334.73"
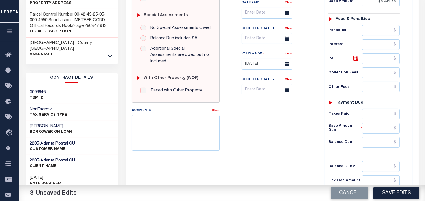
scroll to position [226, 0]
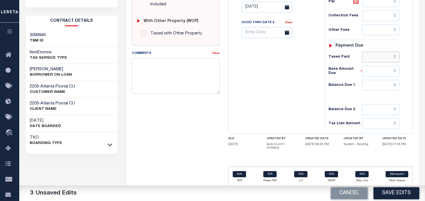
drag, startPoint x: 377, startPoint y: 61, endPoint x: 357, endPoint y: 61, distance: 20.6
click at [377, 61] on input "text" at bounding box center [380, 57] width 37 height 11
paste input "3,201.34"
type input "$3,201.34"
click at [367, 85] on input "text" at bounding box center [380, 85] width 37 height 11
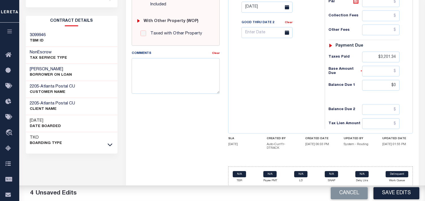
type input "$0.00"
click at [288, 89] on div "Tax Bill No Multiple Payment Option Payment Plan Clear" at bounding box center [275, 4] width 91 height 250
click at [392, 195] on button "Save Edits" at bounding box center [396, 194] width 46 height 12
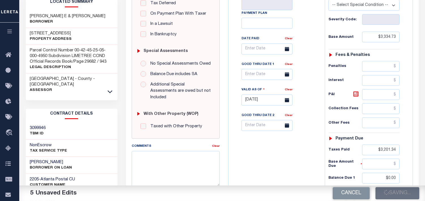
scroll to position [100, 0]
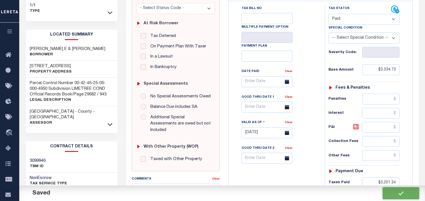
checkbox input "false"
type input "$3,334.73"
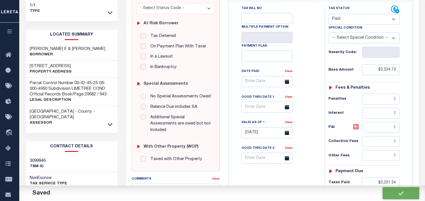
type input "$3,201.34"
type input "$0"
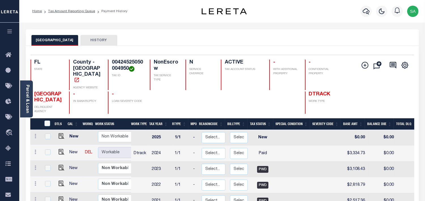
scroll to position [1, 0]
click at [29, 105] on link "Parcel & Loan" at bounding box center [27, 99] width 4 height 29
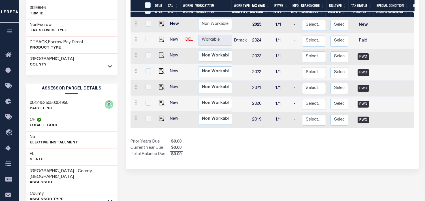
scroll to position [148, 0]
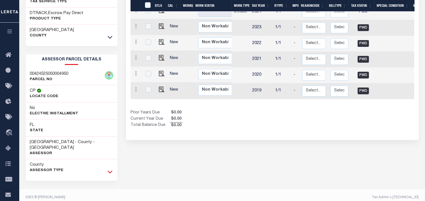
click at [109, 169] on icon at bounding box center [109, 172] width 5 height 6
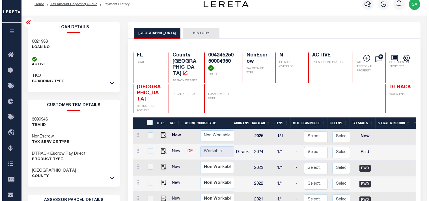
scroll to position [0, 0]
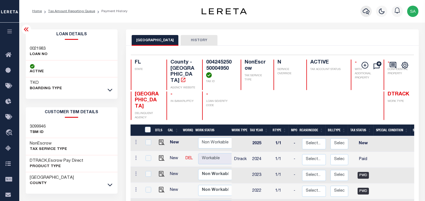
click at [366, 12] on icon "button" at bounding box center [365, 11] width 7 height 7
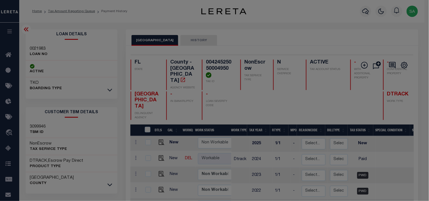
click at [0, 0] on div "Include Loans TBM Customers Borrowers Payments (Lender Non-Disb) Payments (Lend…" at bounding box center [0, 0] width 0 height 0
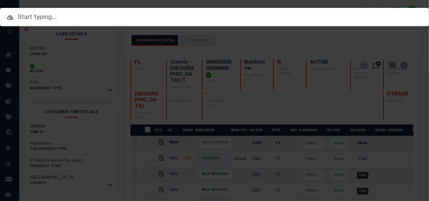
paste input "0023229-15"
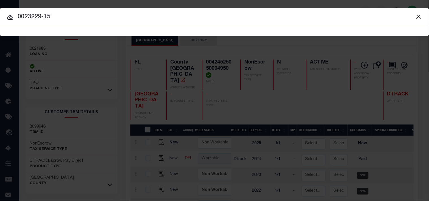
type input "0023229-15"
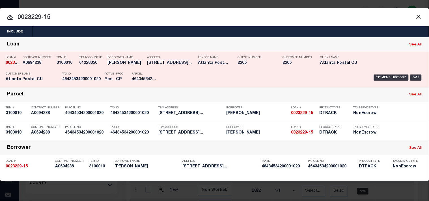
click at [74, 78] on h5 "46434534200001020" at bounding box center [82, 79] width 40 height 5
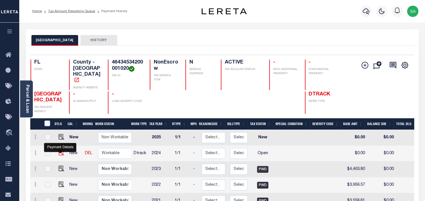
click at [60, 153] on img "" at bounding box center [62, 153] width 6 height 6
checkbox input "true"
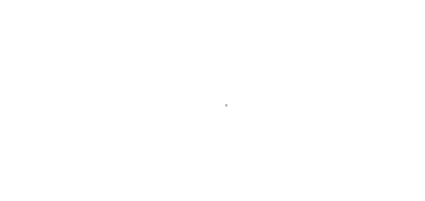
select select "OP2"
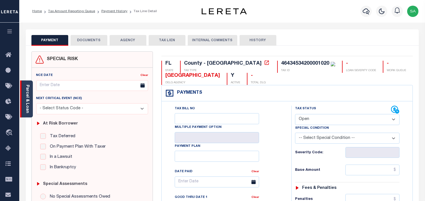
click at [30, 106] on div "Parcel & Loan" at bounding box center [26, 99] width 13 height 37
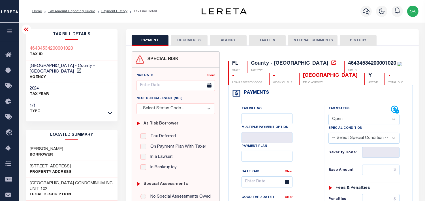
click at [205, 36] on button "DOCUMENTS" at bounding box center [189, 40] width 37 height 11
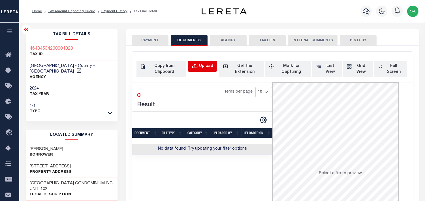
click at [201, 64] on div "Upload" at bounding box center [206, 66] width 14 height 6
select select "POP"
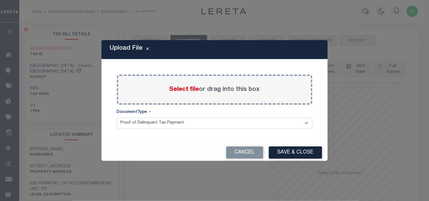
click at [195, 91] on span "Select file" at bounding box center [184, 90] width 30 height 6
click at [0, 0] on input "Select file or drag into this box" at bounding box center [0, 0] width 0 height 0
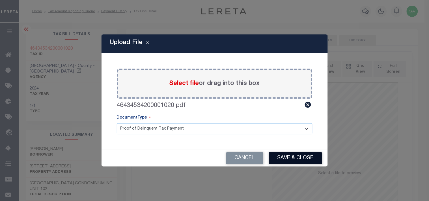
click at [297, 156] on button "Save & Close" at bounding box center [295, 158] width 53 height 12
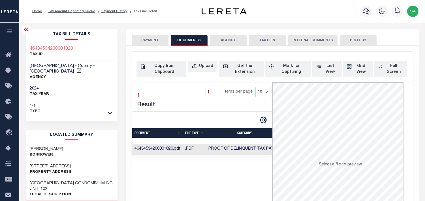
click at [150, 47] on div "SPECIAL RISK NCE Date Clear" at bounding box center [272, 154] width 292 height 216
click at [151, 44] on button "PAYMENT" at bounding box center [150, 40] width 37 height 11
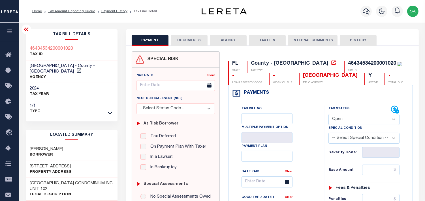
click at [344, 117] on select "- Select Status Code - Open Due/Unpaid Paid Incomplete No Tax Due Internal Refu…" at bounding box center [363, 119] width 71 height 11
select select "PYD"
click at [328, 115] on select "- Select Status Code - Open Due/Unpaid Paid Incomplete No Tax Due Internal Refu…" at bounding box center [363, 119] width 71 height 11
type input "[DATE]"
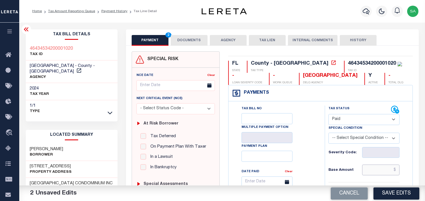
click at [380, 174] on input "text" at bounding box center [380, 170] width 37 height 11
paste input "4,804.98"
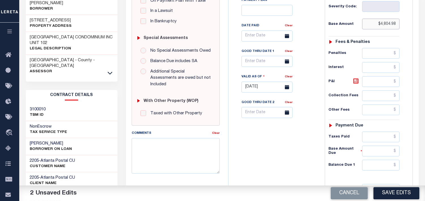
scroll to position [157, 0]
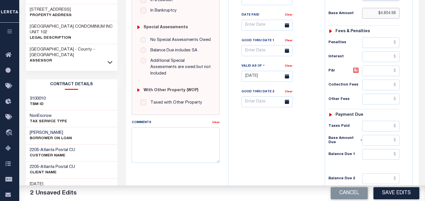
type input "$4,804.98"
click at [372, 130] on input "text" at bounding box center [380, 126] width 37 height 11
paste input "4,612.77"
type input "$4,612.77"
click at [390, 148] on div "Tax Status Status - Select Status Code -" at bounding box center [365, 74] width 82 height 250
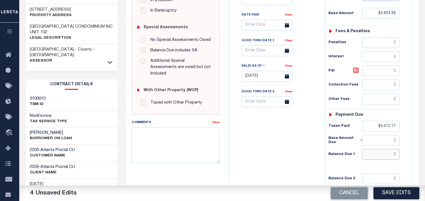
click at [390, 156] on input "text" at bounding box center [380, 154] width 37 height 11
type input "$0.00"
click at [284, 149] on div "Tax Bill No Multiple Payment Option Payment Plan Clear" at bounding box center [275, 74] width 91 height 250
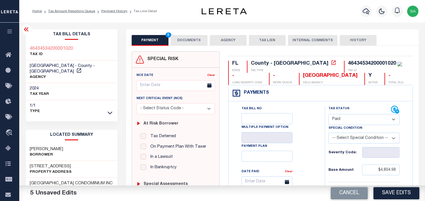
click at [186, 44] on button "DOCUMENTS" at bounding box center [189, 40] width 37 height 11
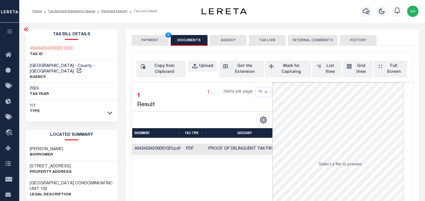
click at [157, 43] on button "PAYMENT 5" at bounding box center [150, 40] width 37 height 11
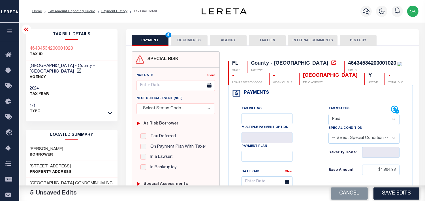
scroll to position [126, 0]
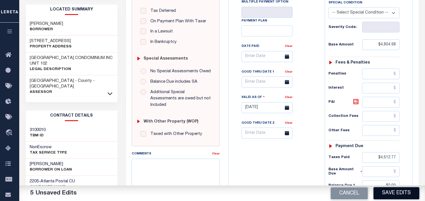
click at [387, 191] on button "Save Edits" at bounding box center [396, 194] width 46 height 12
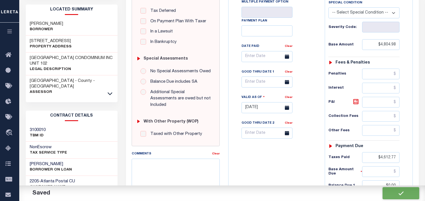
checkbox input "false"
type input "$4,804.98"
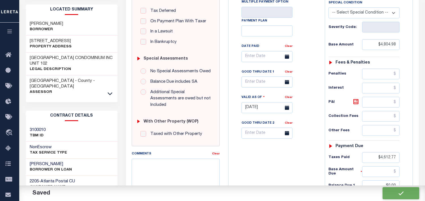
type input "$4,612.77"
type input "$0"
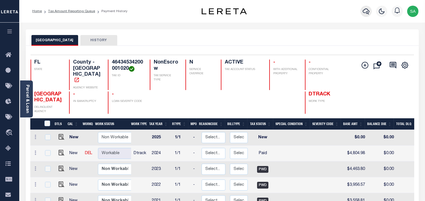
click at [370, 12] on button "button" at bounding box center [365, 11] width 11 height 11
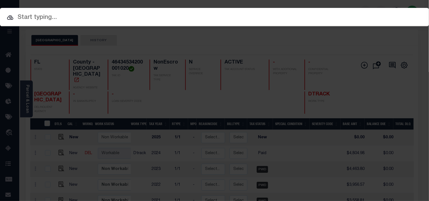
click at [341, 13] on input "text" at bounding box center [214, 18] width 429 height 10
paste input "47218"
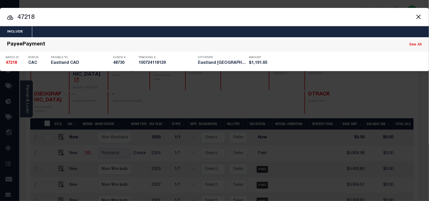
drag, startPoint x: 4, startPoint y: 18, endPoint x: 0, endPoint y: 18, distance: 4.3
click at [0, 18] on input "47218" at bounding box center [214, 18] width 429 height 10
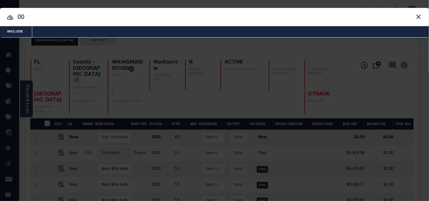
paste input "52424212010800140"
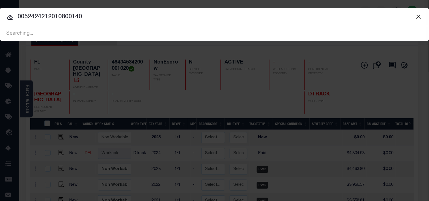
drag, startPoint x: 23, startPoint y: 16, endPoint x: 16, endPoint y: 18, distance: 7.4
click at [16, 18] on input "0052424212010800140" at bounding box center [214, 17] width 429 height 10
drag, startPoint x: 101, startPoint y: 17, endPoint x: 0, endPoint y: 20, distance: 101.3
click at [0, 20] on input "52424212010800140" at bounding box center [214, 17] width 429 height 10
drag, startPoint x: 88, startPoint y: 21, endPoint x: 11, endPoint y: 21, distance: 76.4
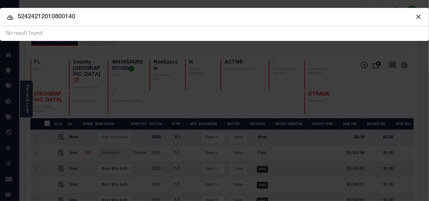
click at [11, 26] on div "52424212010800140 47218 No result found" at bounding box center [214, 33] width 429 height 15
paste input "47218"
click at [20, 20] on input "047218" at bounding box center [214, 17] width 429 height 10
click at [21, 16] on input "047218" at bounding box center [214, 17] width 429 height 10
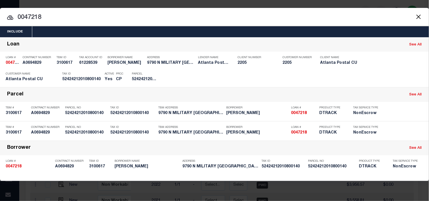
type input "0047218"
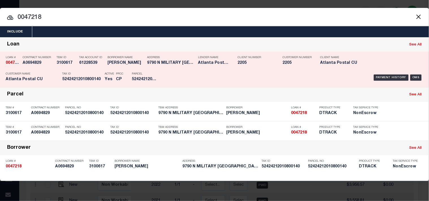
click at [91, 79] on h5 "52424212010800140" at bounding box center [82, 79] width 40 height 5
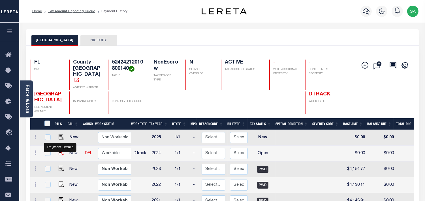
click at [60, 152] on img "" at bounding box center [62, 153] width 6 height 6
checkbox input "true"
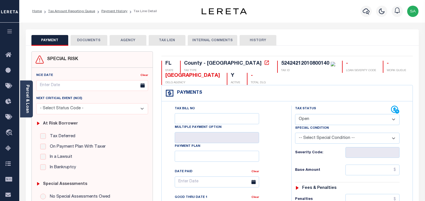
select select "OP2"
click at [27, 106] on link "Parcel & Loan" at bounding box center [27, 99] width 4 height 29
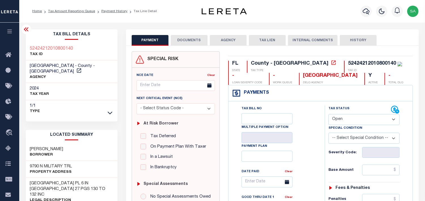
click at [188, 42] on button "DOCUMENTS" at bounding box center [189, 40] width 37 height 11
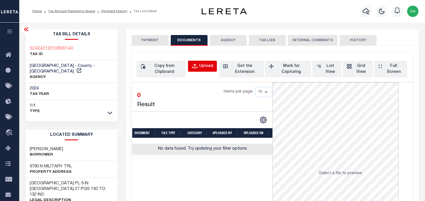
click at [189, 70] on button "Upload" at bounding box center [202, 66] width 29 height 11
select select "POP"
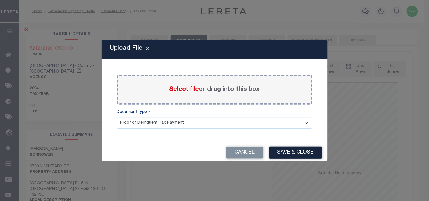
click at [183, 89] on span "Select file" at bounding box center [184, 90] width 30 height 6
click at [0, 0] on input "Select file or drag into this box" at bounding box center [0, 0] width 0 height 0
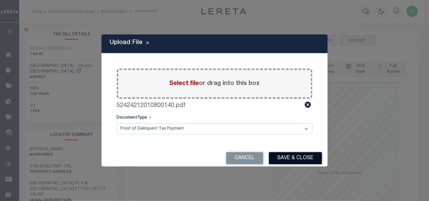
click at [294, 160] on button "Save & Close" at bounding box center [295, 158] width 53 height 12
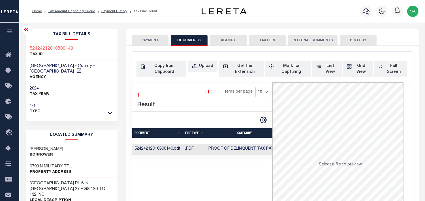
click at [160, 43] on button "PAYMENT" at bounding box center [150, 40] width 37 height 11
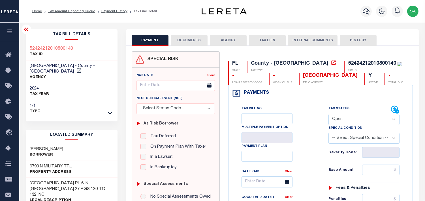
click at [329, 112] on div "Tax Status Status" at bounding box center [359, 110] width 63 height 8
drag, startPoint x: 337, startPoint y: 121, endPoint x: 337, endPoint y: 125, distance: 4.8
click at [337, 121] on select "- Select Status Code - Open Due/Unpaid Paid Incomplete No Tax Due Internal Refu…" at bounding box center [363, 119] width 71 height 11
select select "PYD"
click at [328, 115] on select "- Select Status Code - Open Due/Unpaid Paid Incomplete No Tax Due Internal Refu…" at bounding box center [363, 119] width 71 height 11
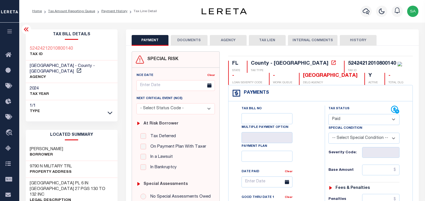
type input "[DATE]"
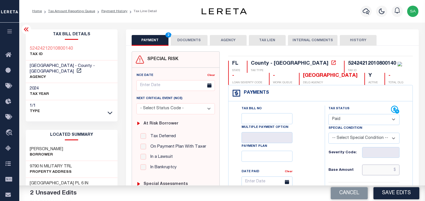
drag, startPoint x: 371, startPoint y: 172, endPoint x: 362, endPoint y: 170, distance: 9.8
click at [371, 172] on input "text" at bounding box center [380, 170] width 37 height 11
paste input "4,242.06"
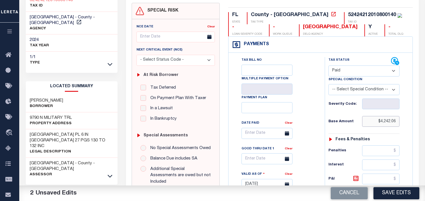
scroll to position [126, 0]
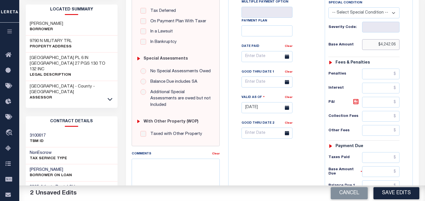
type input "$4,242.06"
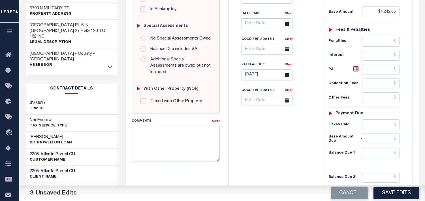
scroll to position [220, 0]
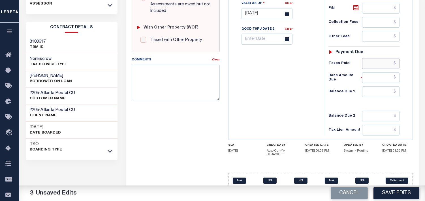
click at [372, 63] on input "text" at bounding box center [380, 63] width 37 height 11
paste input "4,072.37"
type input "$4,072.37"
drag, startPoint x: 350, startPoint y: 69, endPoint x: 367, endPoint y: 90, distance: 26.9
click at [367, 90] on input "text" at bounding box center [380, 92] width 37 height 11
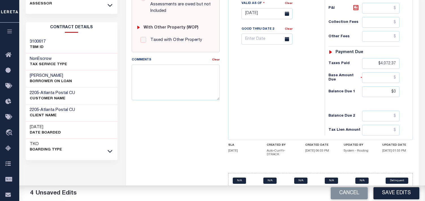
type input "$0.00"
click at [276, 92] on div "Tax Bill No Multiple Payment Option Payment Plan Clear" at bounding box center [275, 11] width 91 height 250
click at [388, 195] on button "Save Edits" at bounding box center [396, 194] width 46 height 12
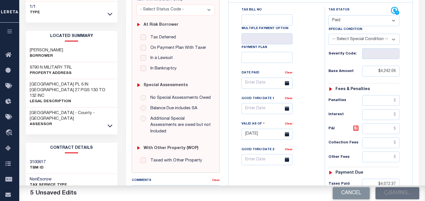
scroll to position [63, 0]
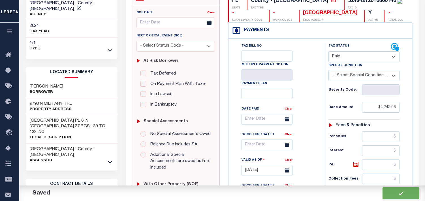
checkbox input "false"
type input "$4,242.06"
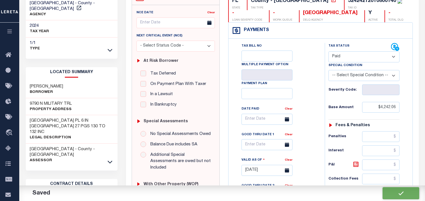
type input "$4,072.37"
type input "$0"
